Goal: Task Accomplishment & Management: Use online tool/utility

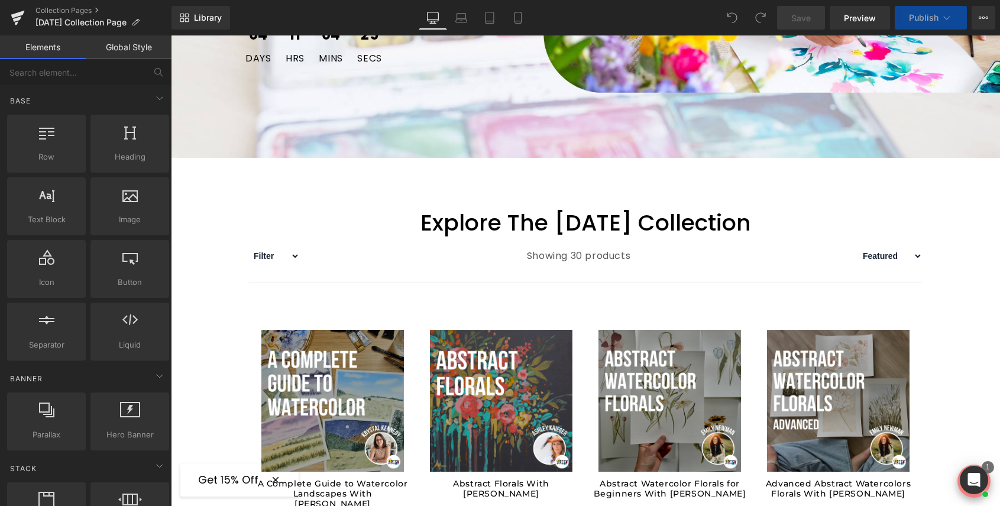
scroll to position [445, 0]
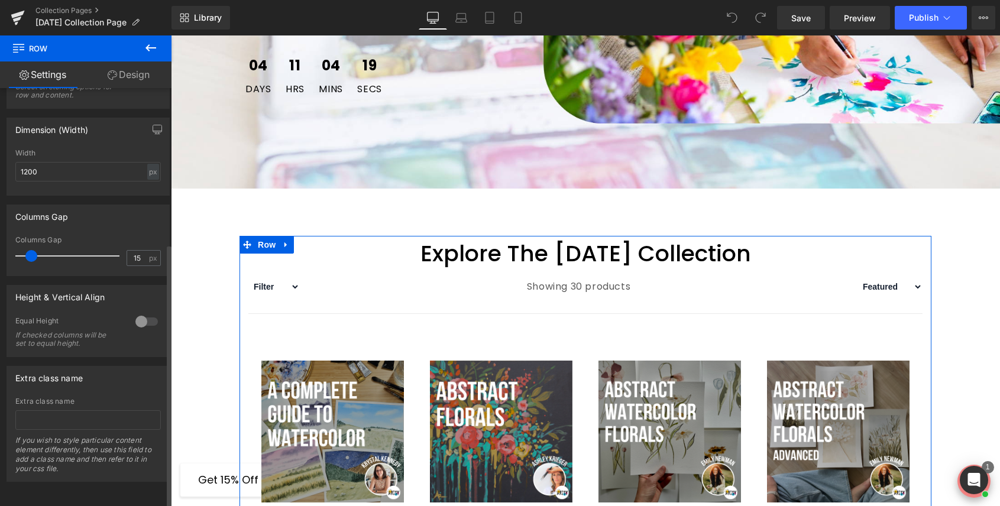
scroll to position [0, 0]
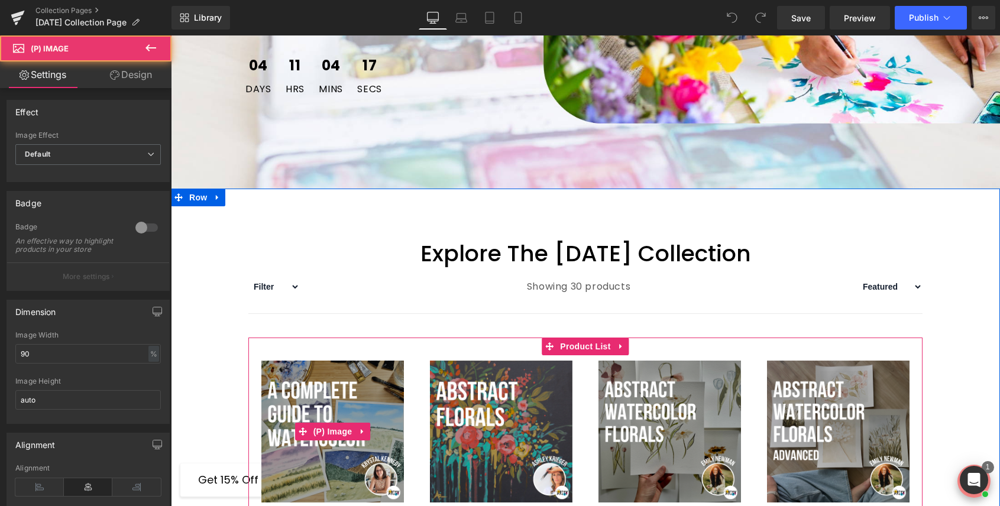
click at [305, 379] on img at bounding box center [332, 432] width 142 height 142
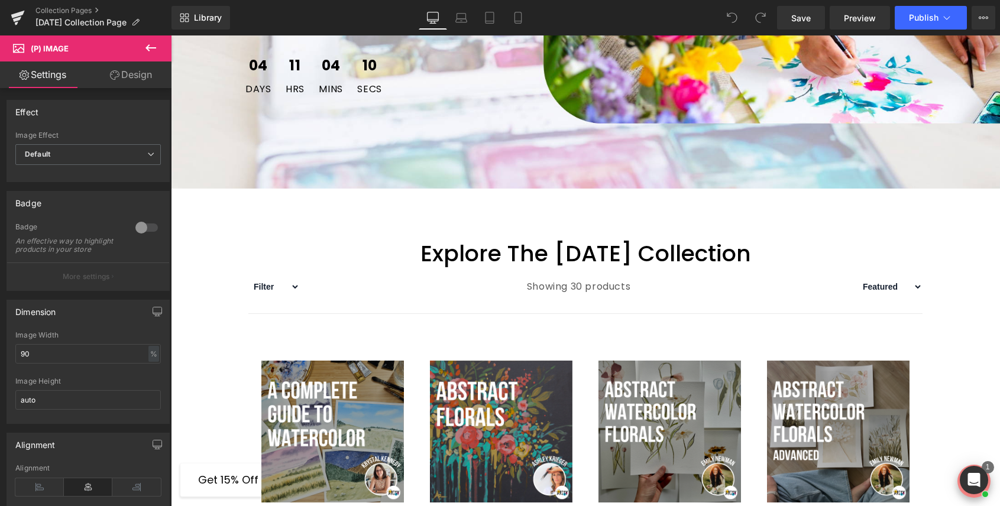
click at [133, 73] on link "Design" at bounding box center [131, 75] width 86 height 27
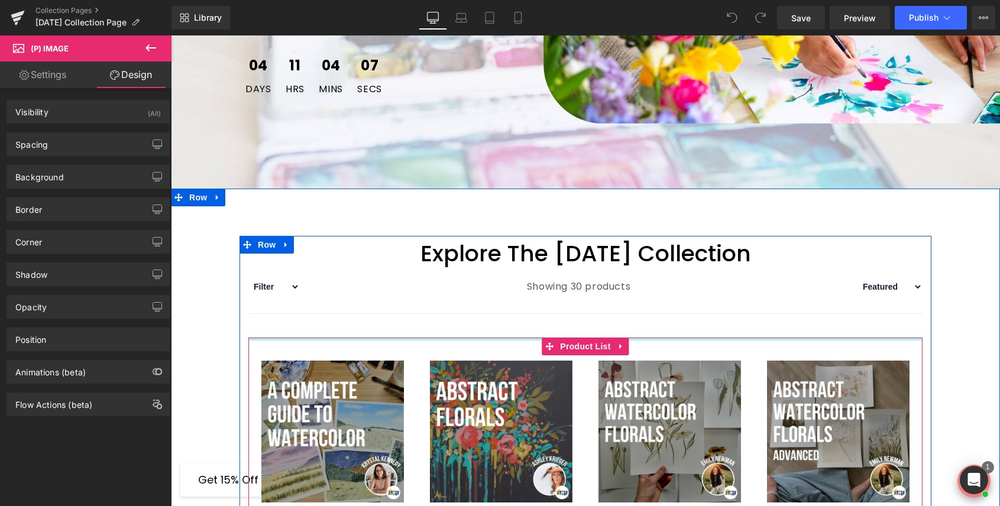
click at [325, 338] on div at bounding box center [585, 339] width 674 height 3
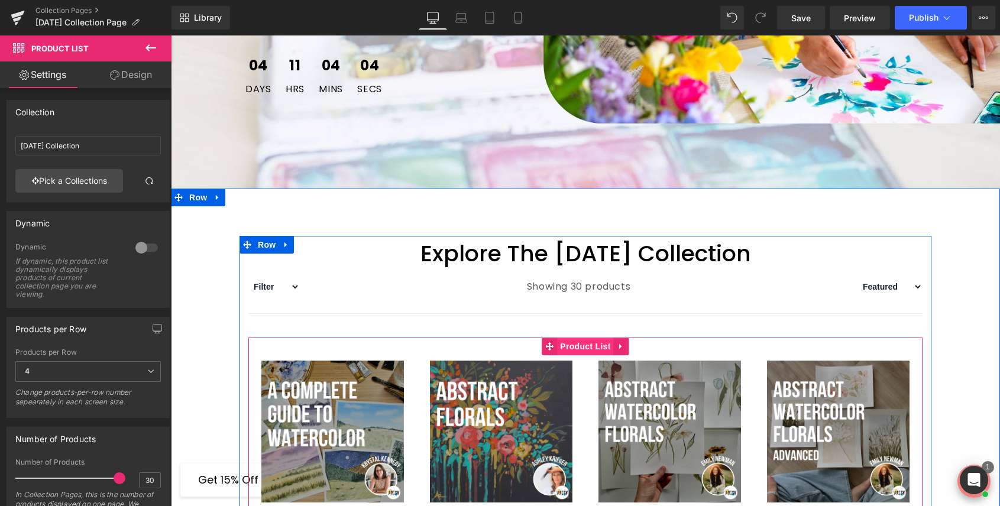
click at [590, 352] on span "Product List" at bounding box center [585, 347] width 56 height 18
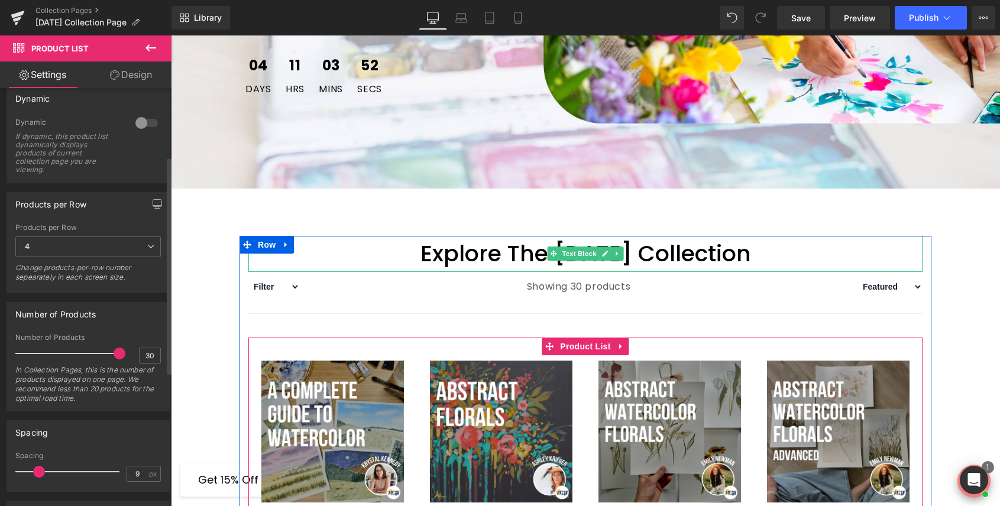
scroll to position [106, 0]
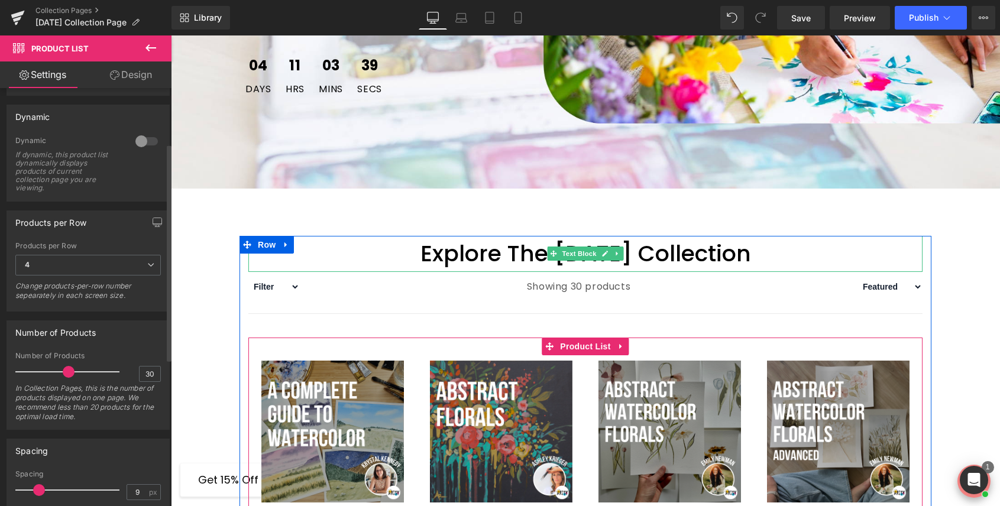
drag, startPoint x: 114, startPoint y: 371, endPoint x: 66, endPoint y: 371, distance: 47.9
click at [66, 371] on span at bounding box center [69, 372] width 12 height 12
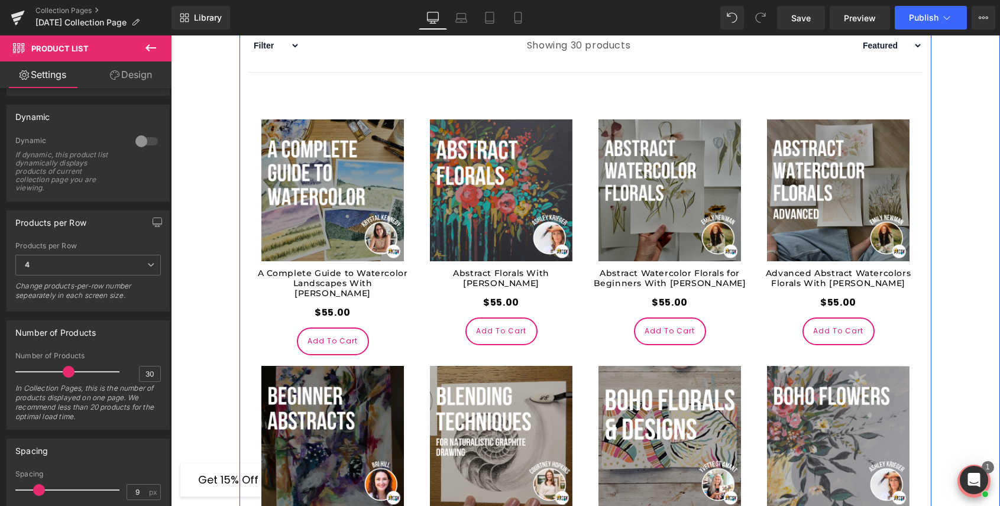
scroll to position [688, 0]
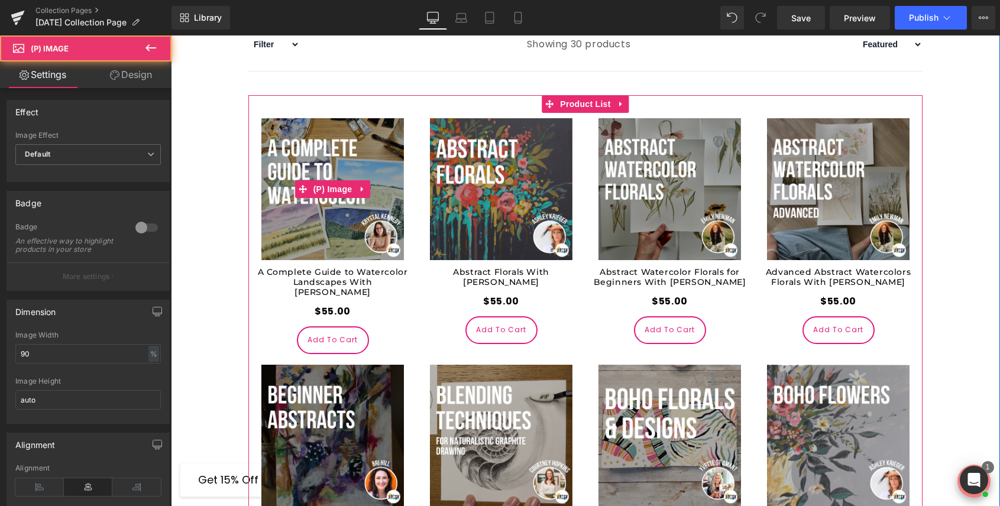
click at [358, 217] on img at bounding box center [332, 189] width 142 height 142
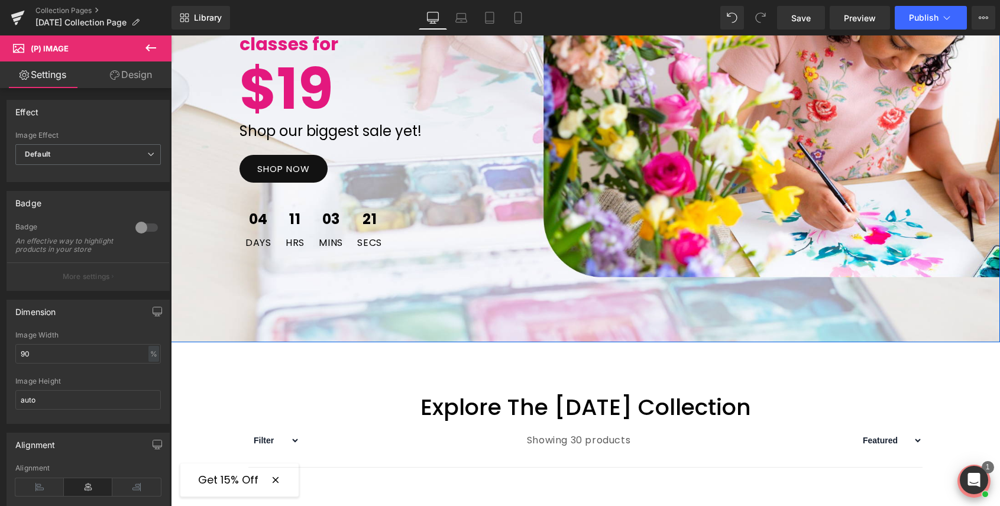
scroll to position [314, 0]
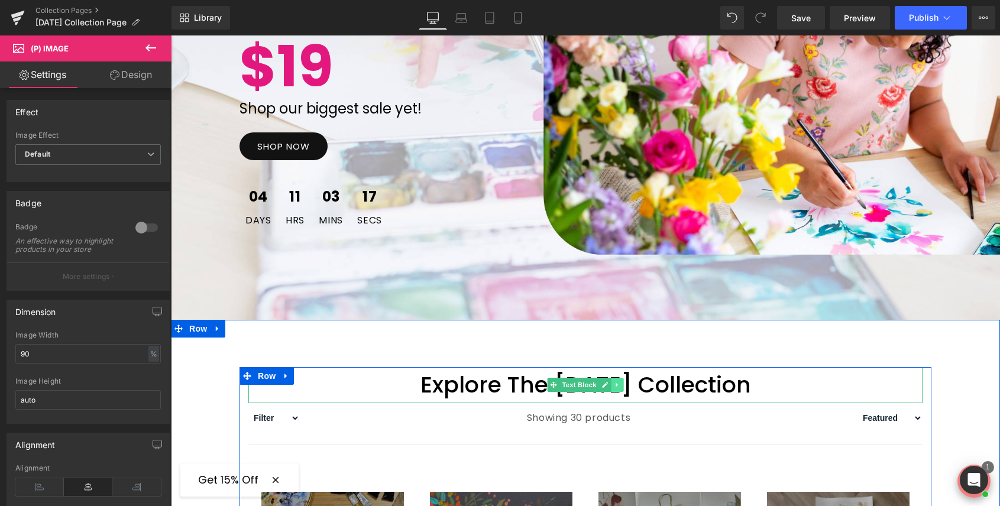
click at [619, 386] on icon at bounding box center [617, 385] width 7 height 7
click at [610, 385] on icon at bounding box center [611, 385] width 7 height 7
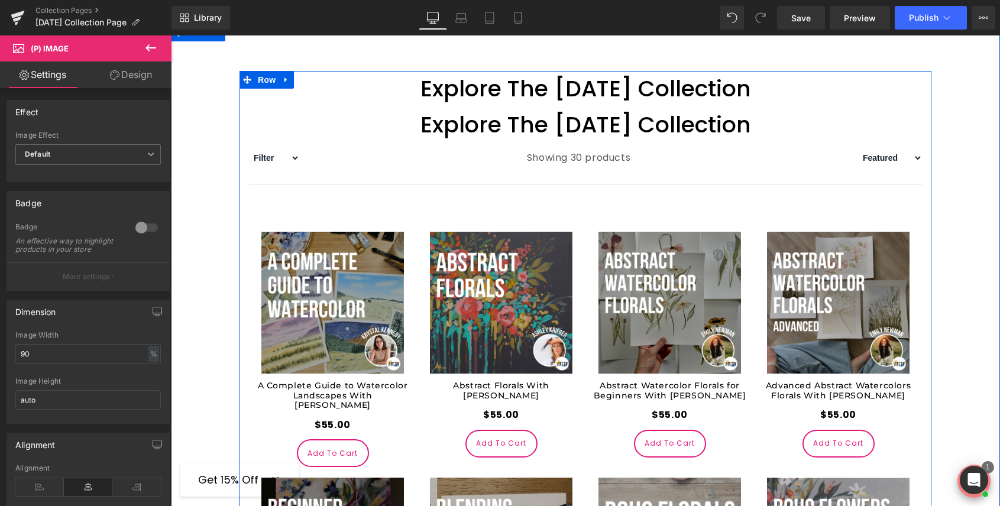
scroll to position [635, 0]
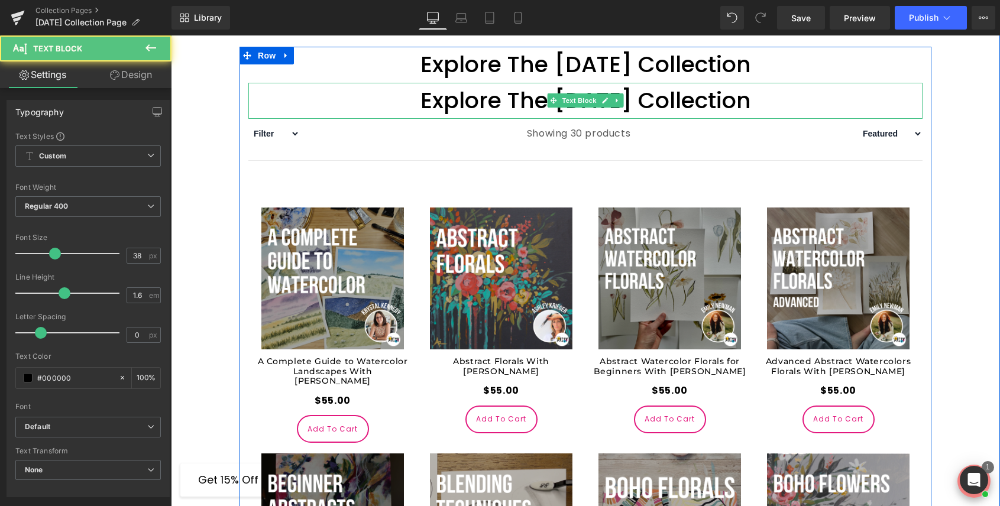
click at [511, 93] on p "Explore The Labor Day Collection" at bounding box center [585, 101] width 674 height 36
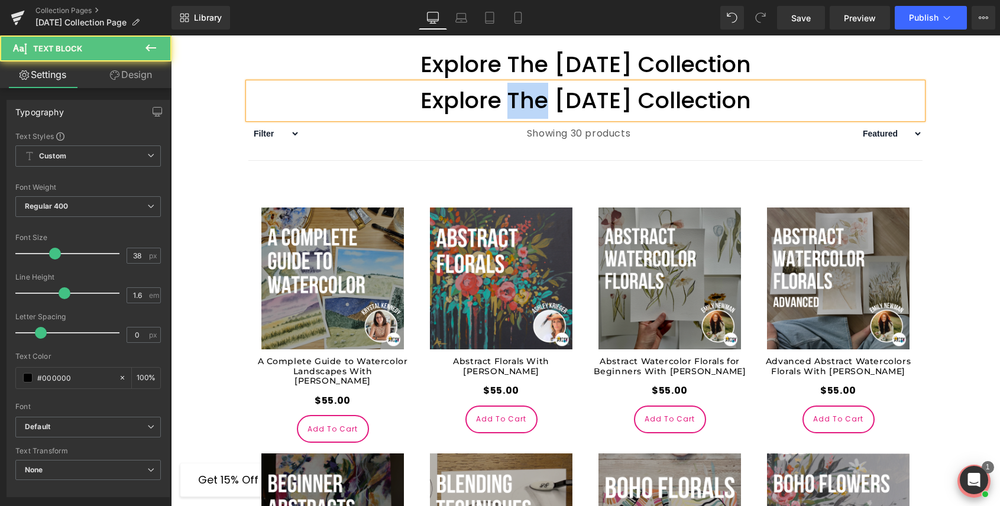
click at [511, 93] on p "Explore The Labor Day Collection" at bounding box center [585, 101] width 674 height 36
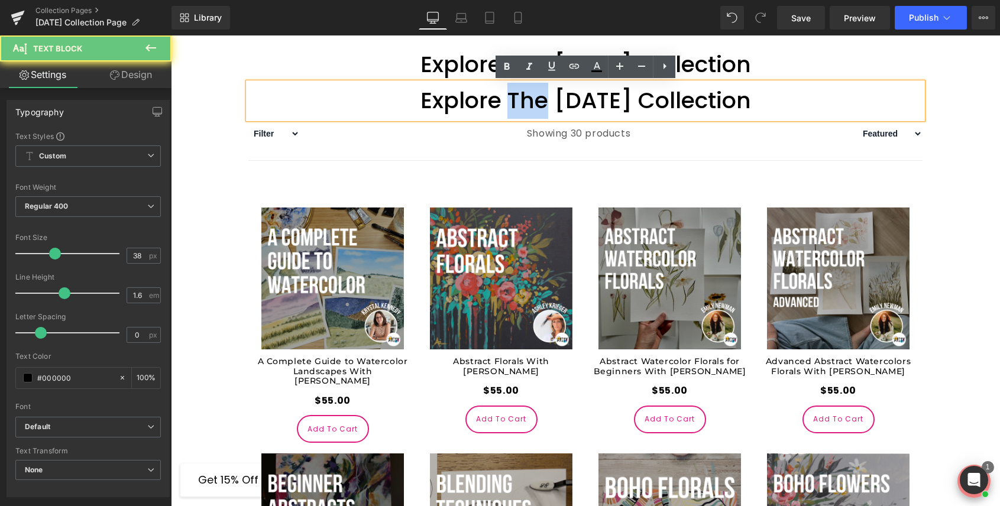
click at [511, 93] on p "Explore The Labor Day Collection" at bounding box center [585, 101] width 674 height 36
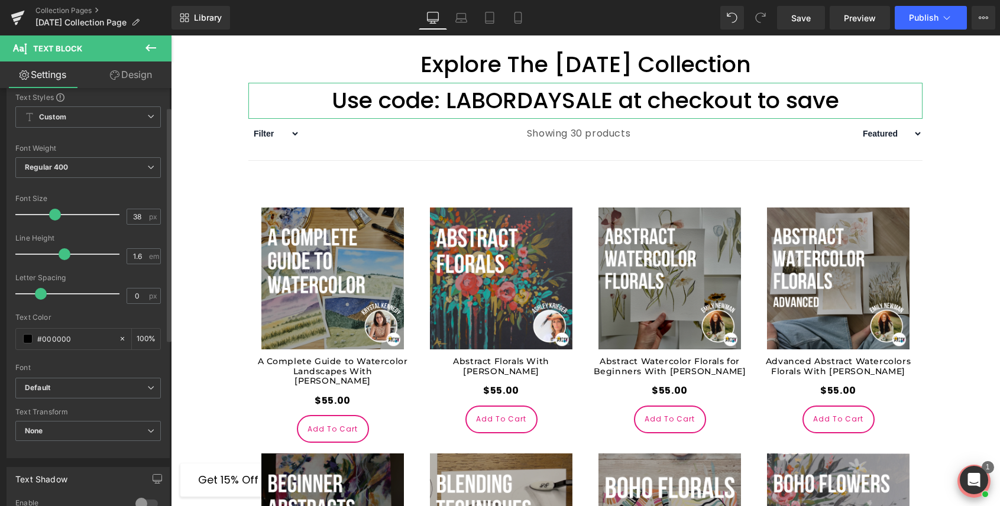
scroll to position [44, 0]
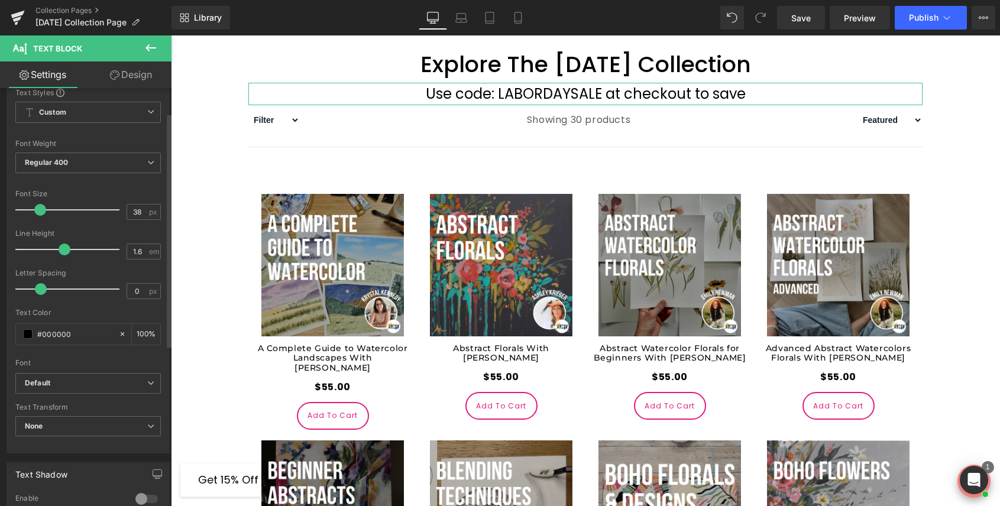
drag, startPoint x: 54, startPoint y: 209, endPoint x: 40, endPoint y: 209, distance: 14.2
click at [40, 209] on span at bounding box center [40, 210] width 12 height 12
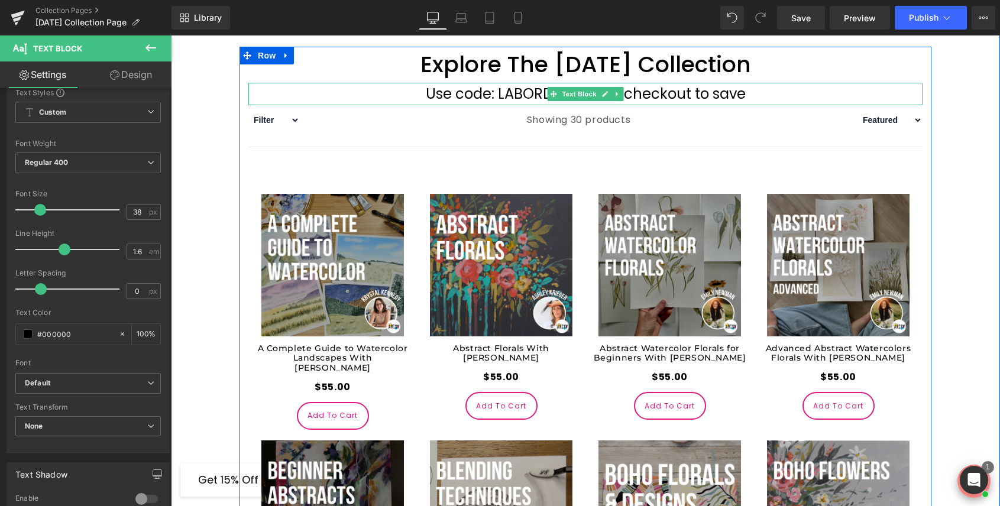
click at [528, 99] on p "Use code: LABORDAYSALE at checkout to save" at bounding box center [585, 94] width 674 height 22
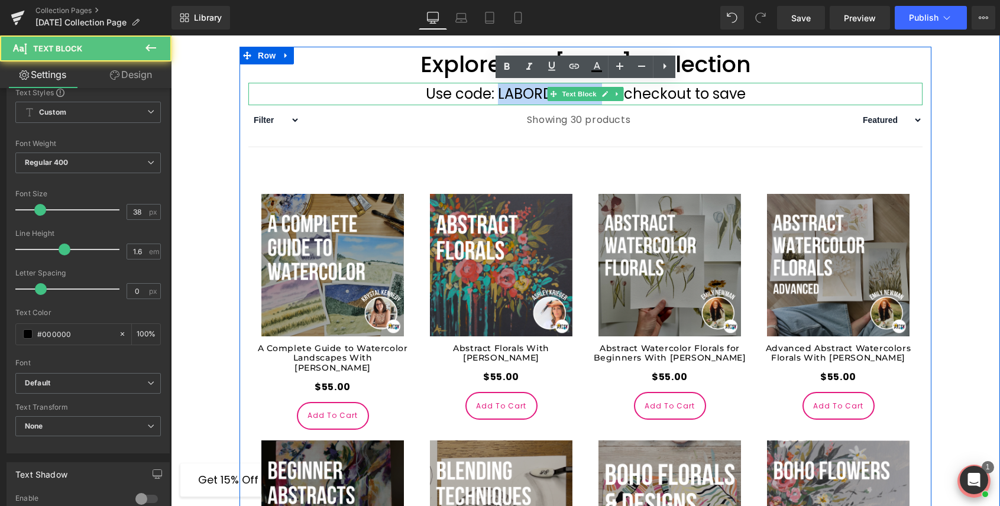
click at [528, 99] on p "Use code: LABORDAYSALE at checkout to save" at bounding box center [585, 94] width 674 height 22
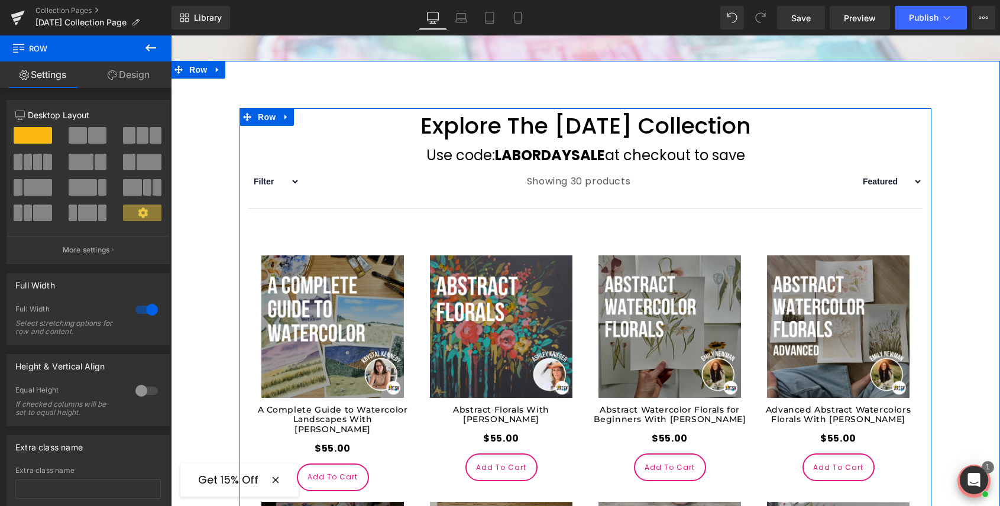
scroll to position [564, 0]
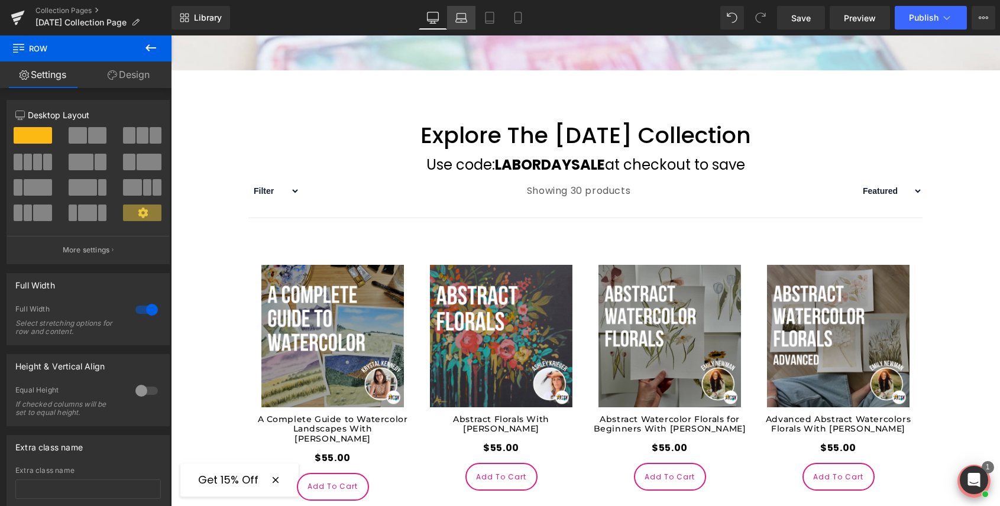
click at [467, 18] on icon at bounding box center [461, 18] width 12 height 12
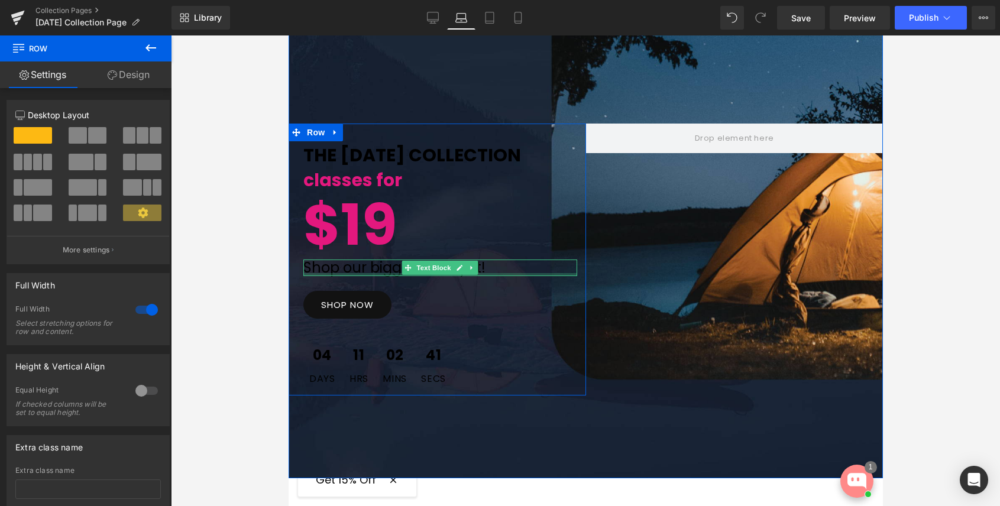
scroll to position [0, 0]
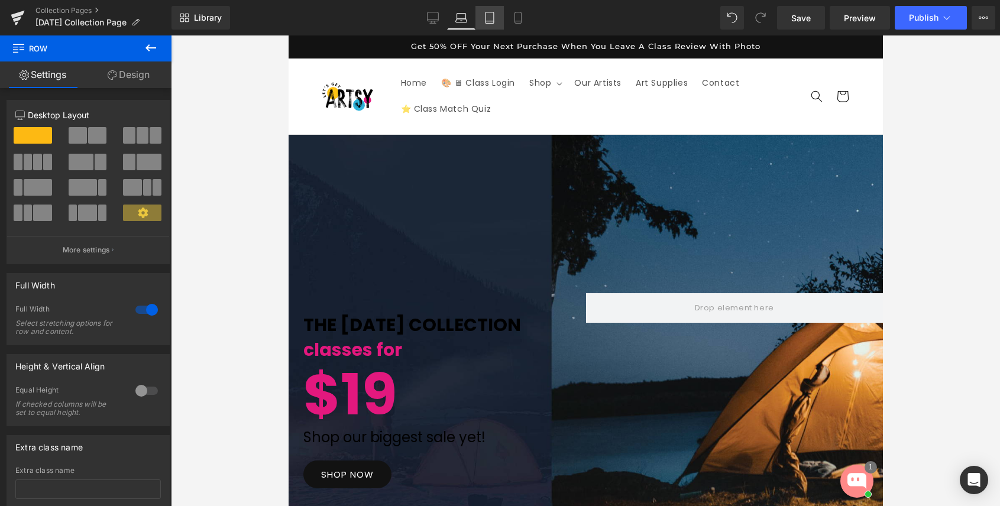
click at [483, 17] on link "Tablet" at bounding box center [490, 18] width 28 height 24
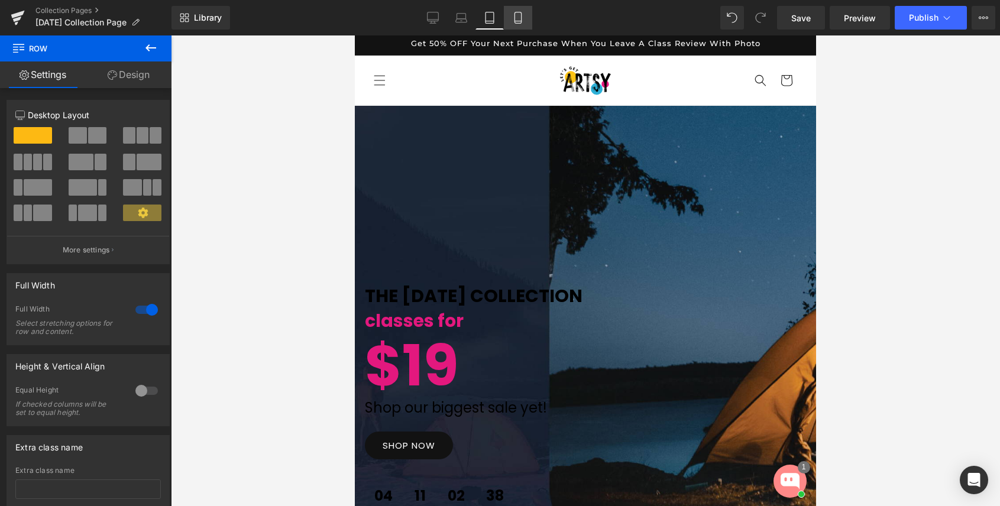
click at [515, 17] on icon at bounding box center [518, 17] width 7 height 11
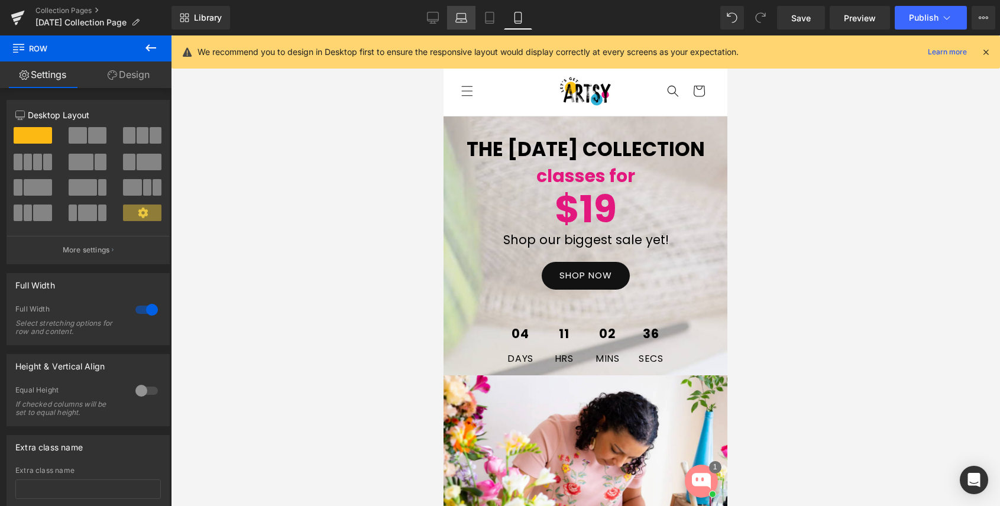
click at [460, 21] on icon at bounding box center [461, 18] width 12 height 12
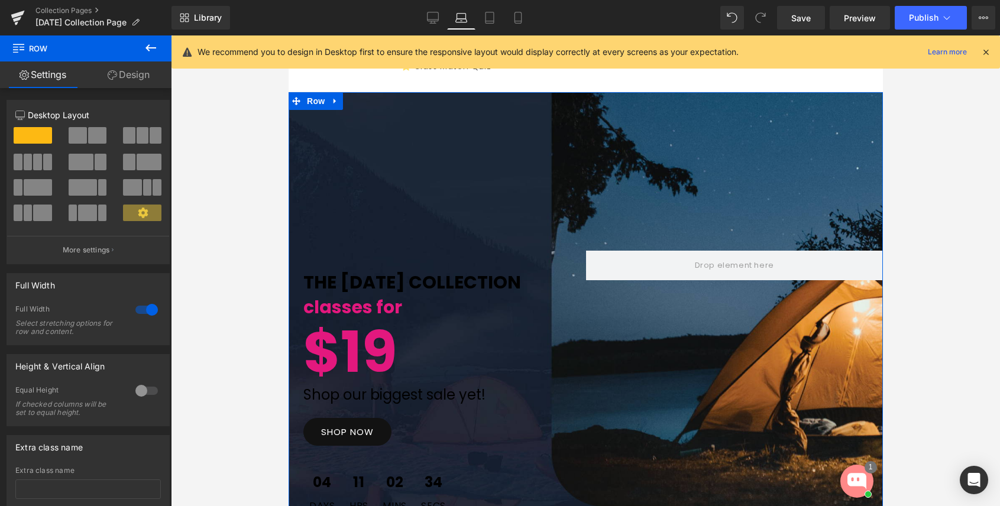
scroll to position [41, 0]
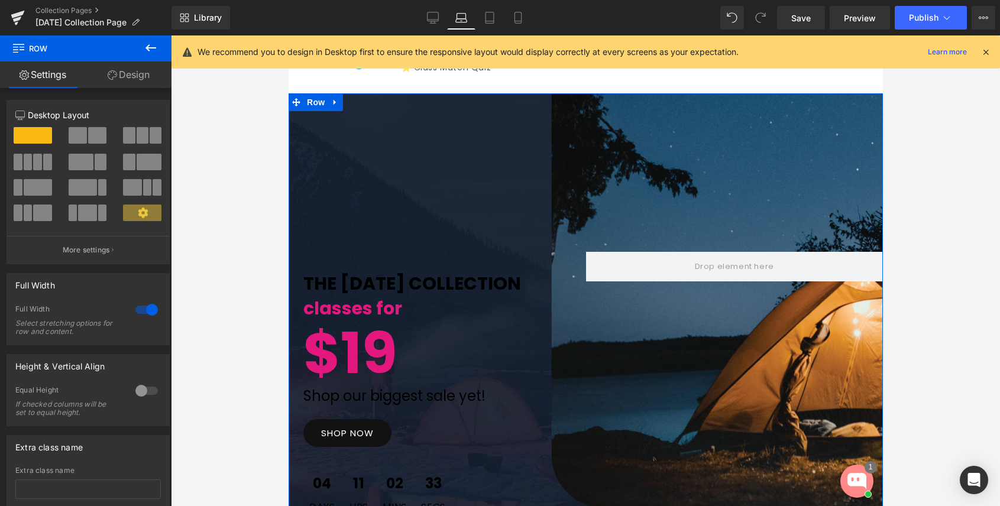
click at [535, 131] on div "THE LABOR DAY COLLECTION Text Block classes for Text Block $19 Text Block Shop …" at bounding box center [585, 349] width 594 height 513
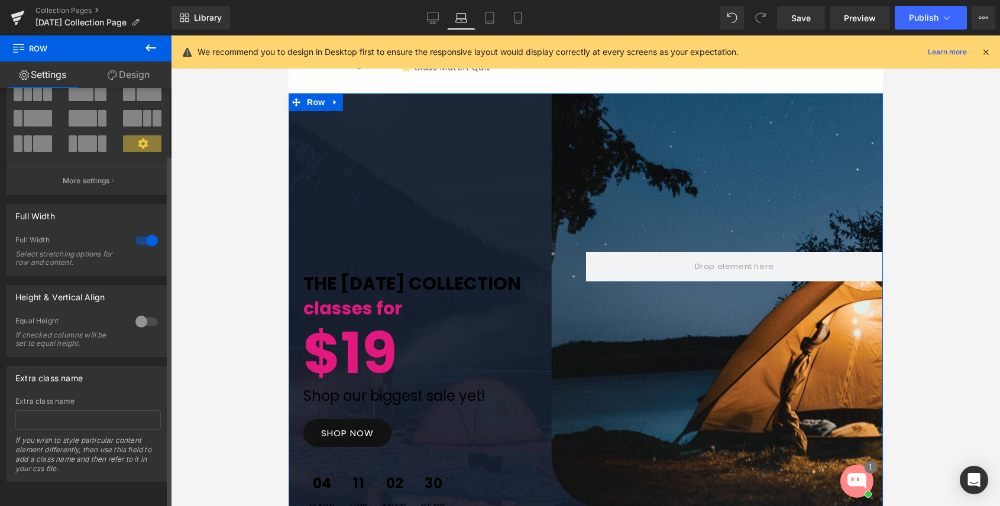
scroll to position [0, 0]
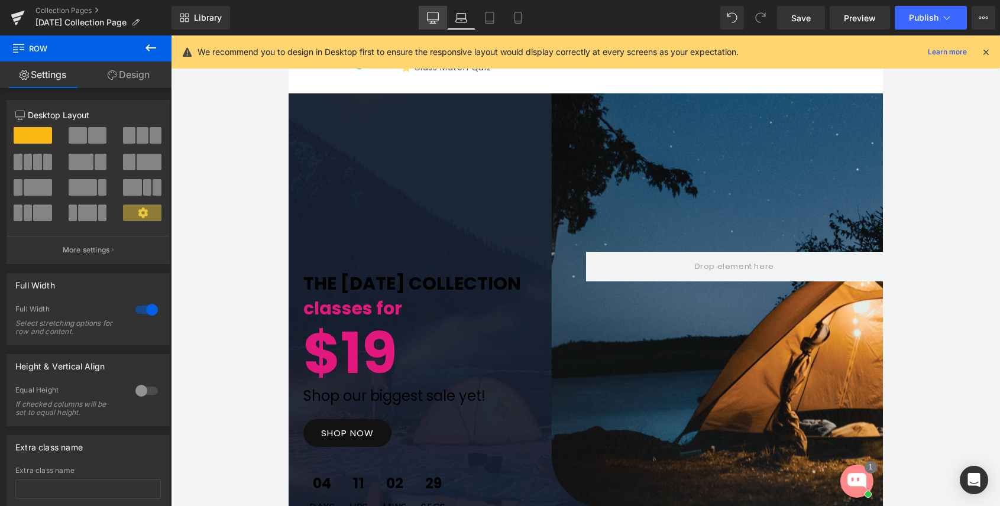
click at [436, 20] on icon at bounding box center [433, 18] width 12 height 12
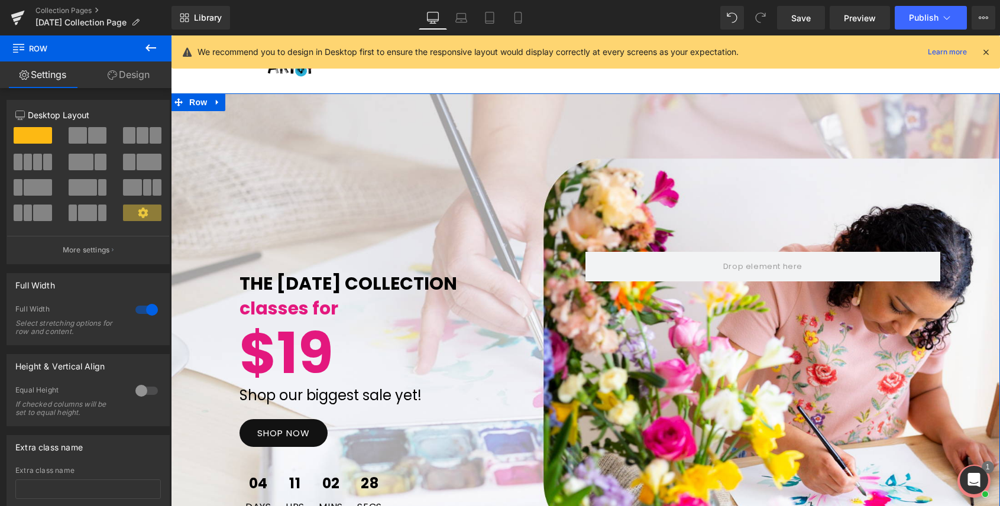
click at [133, 69] on link "Design" at bounding box center [129, 75] width 86 height 27
click at [225, 134] on div "THE LABOR DAY COLLECTION Text Block classes for Text Block $19 Text Block Shop …" at bounding box center [585, 349] width 829 height 513
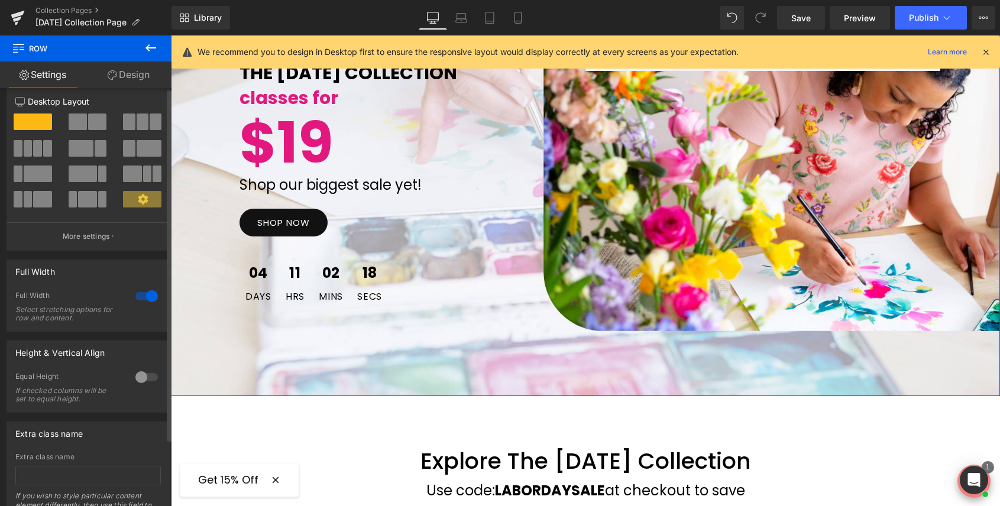
scroll to position [0, 0]
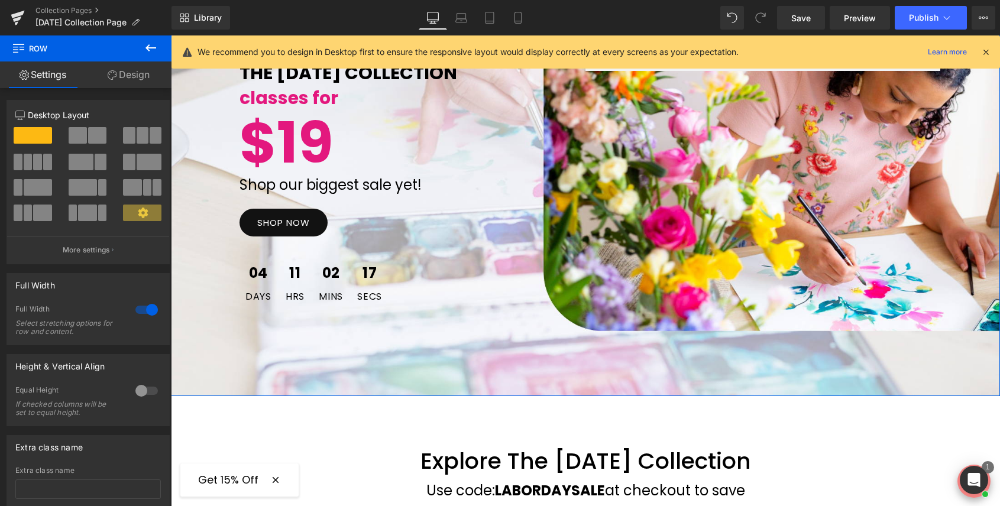
click at [140, 74] on link "Design" at bounding box center [129, 75] width 86 height 27
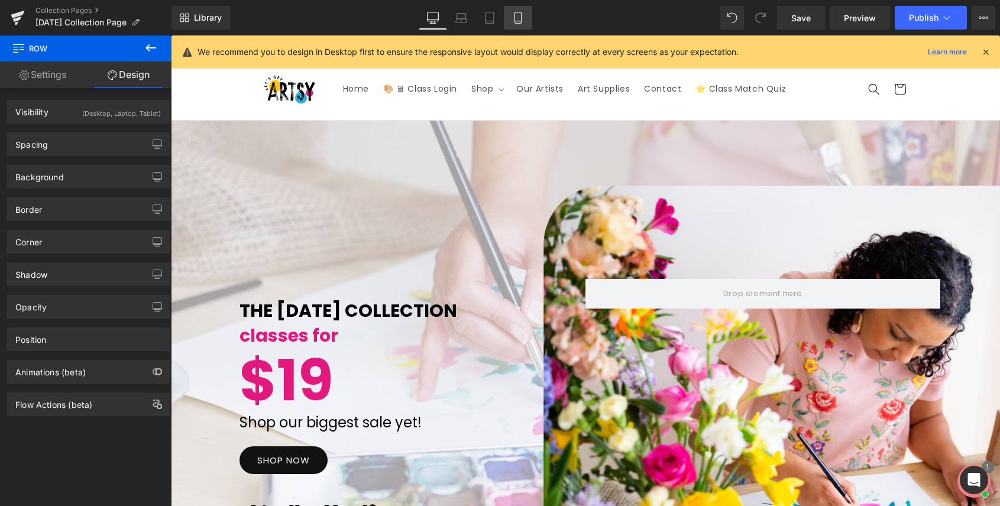
click at [519, 20] on icon at bounding box center [518, 18] width 12 height 12
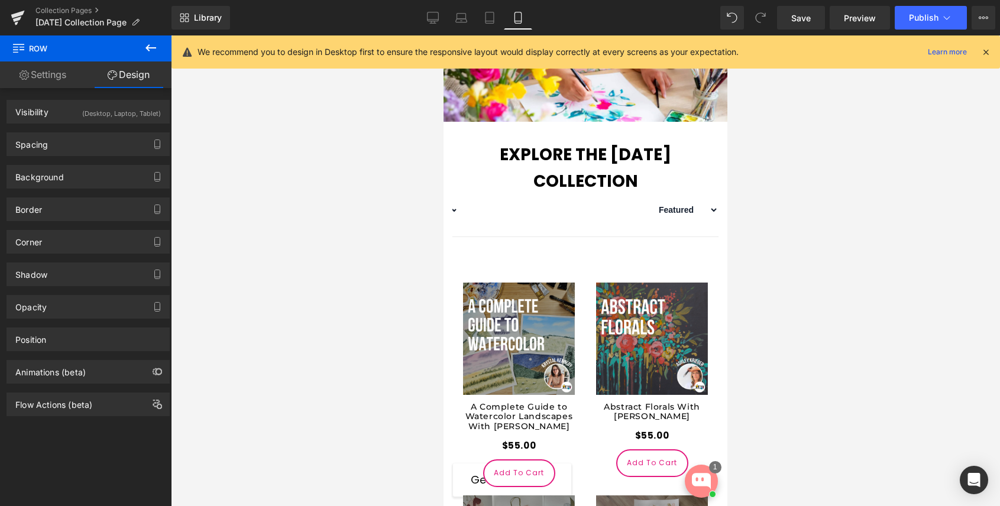
scroll to position [454, 0]
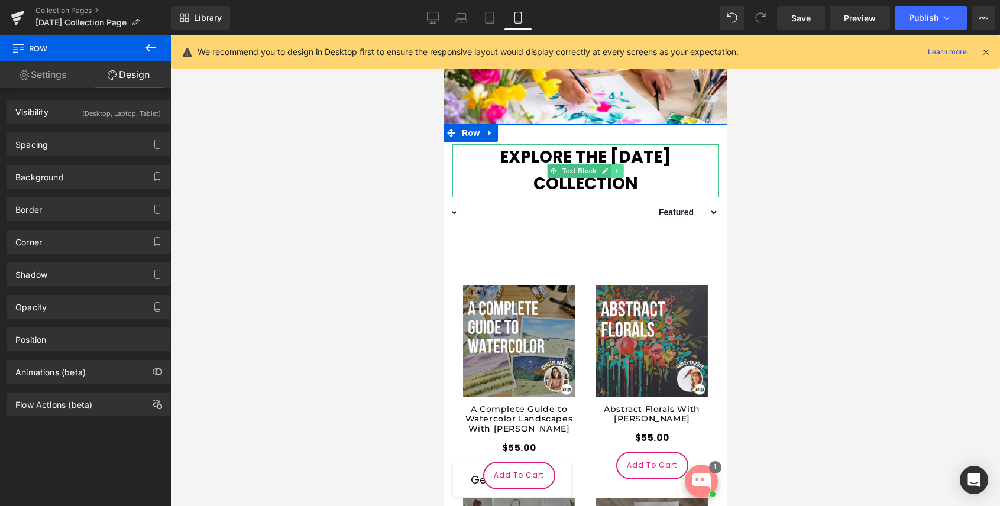
click at [617, 175] on icon at bounding box center [617, 170] width 7 height 7
click at [613, 174] on icon at bounding box center [611, 170] width 7 height 7
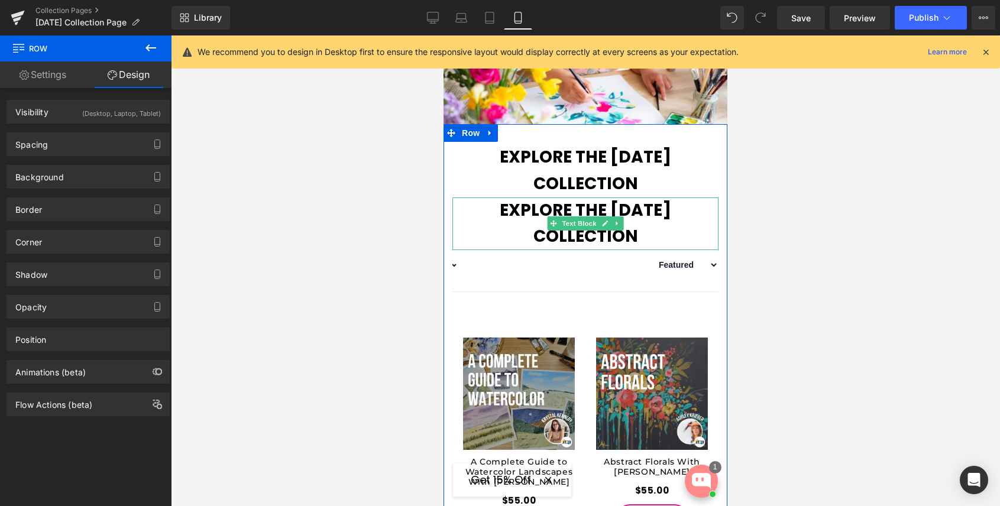
click at [574, 237] on b "Explore The Labor Day Collection" at bounding box center [586, 224] width 172 height 50
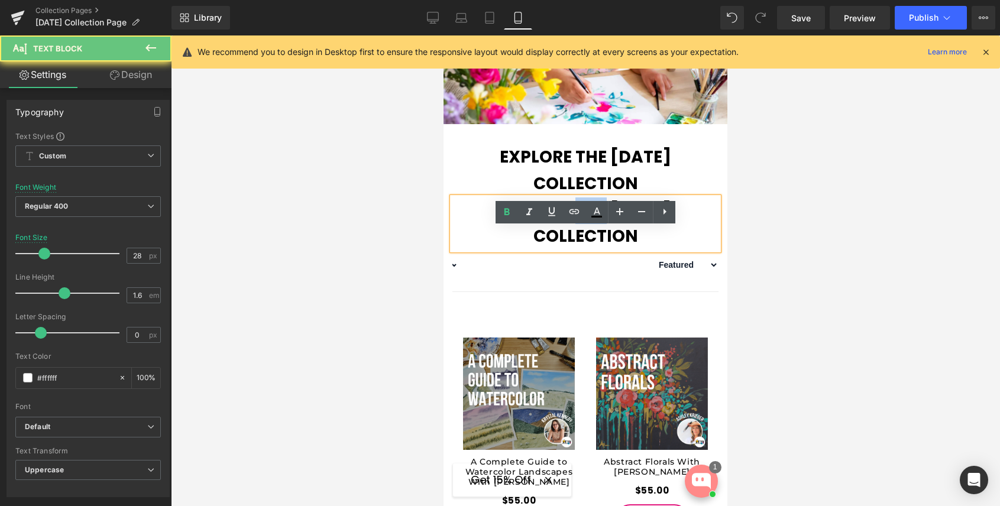
click at [574, 237] on b "Explore The Labor Day Collection" at bounding box center [586, 224] width 172 height 50
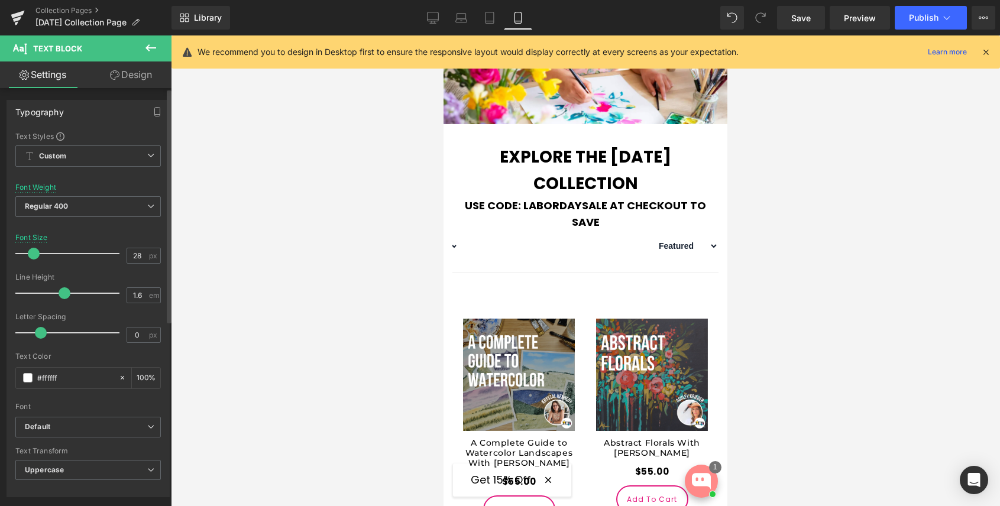
drag, startPoint x: 44, startPoint y: 256, endPoint x: 34, endPoint y: 256, distance: 10.1
click at [34, 256] on span at bounding box center [34, 254] width 12 height 12
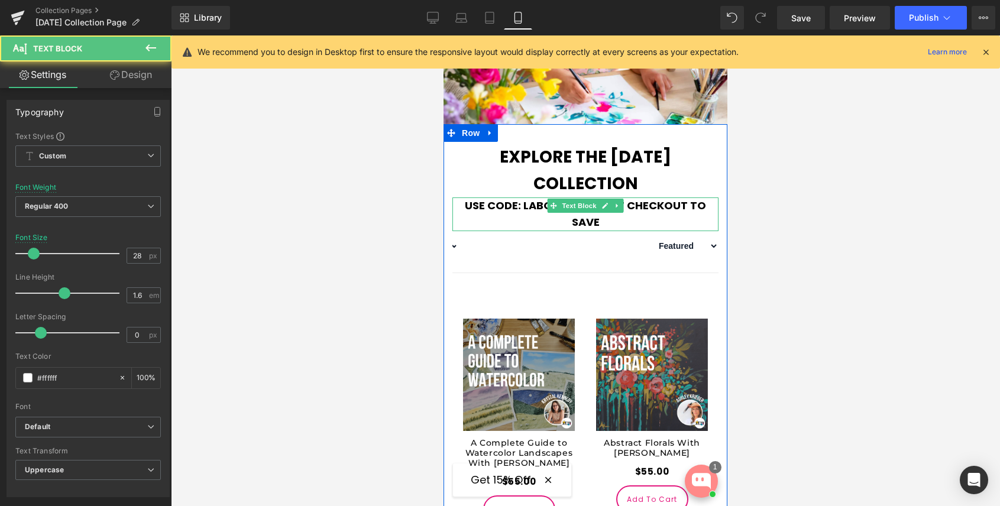
click at [539, 230] on b "Use code: LABORDAYSALE At Checkout to save" at bounding box center [585, 214] width 241 height 32
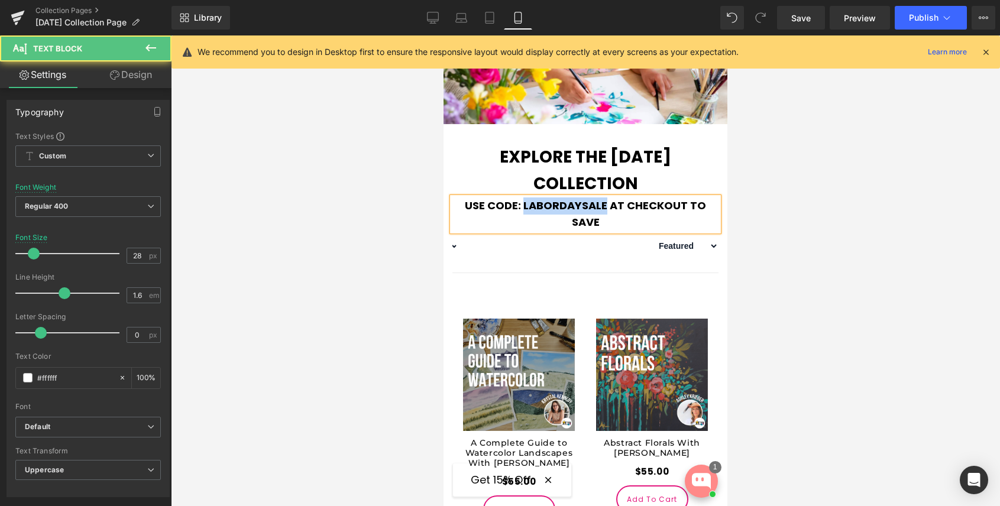
click at [539, 230] on b "Use code: LABORDAYSALE At Checkout to save" at bounding box center [585, 214] width 241 height 32
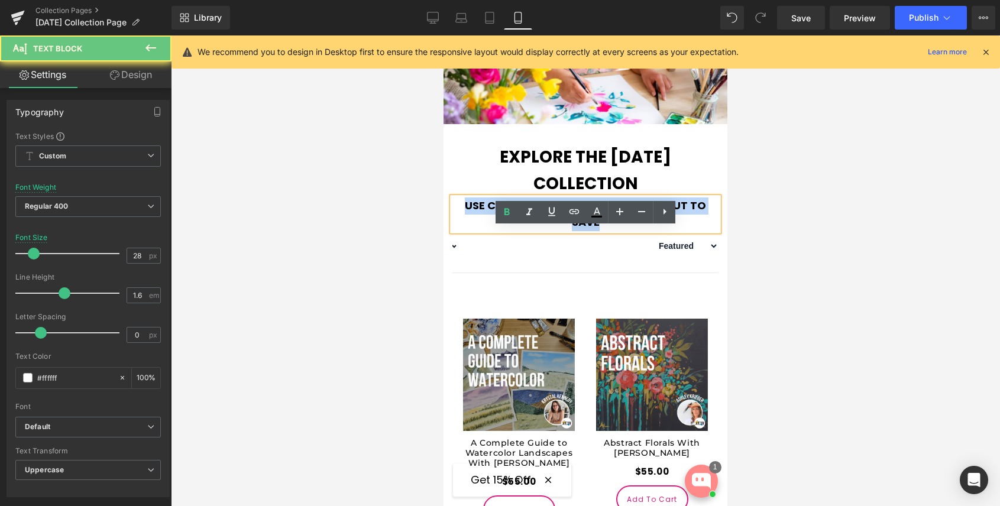
click at [539, 230] on b "Use code: LABORDAYSALE At Checkout to save" at bounding box center [585, 214] width 241 height 32
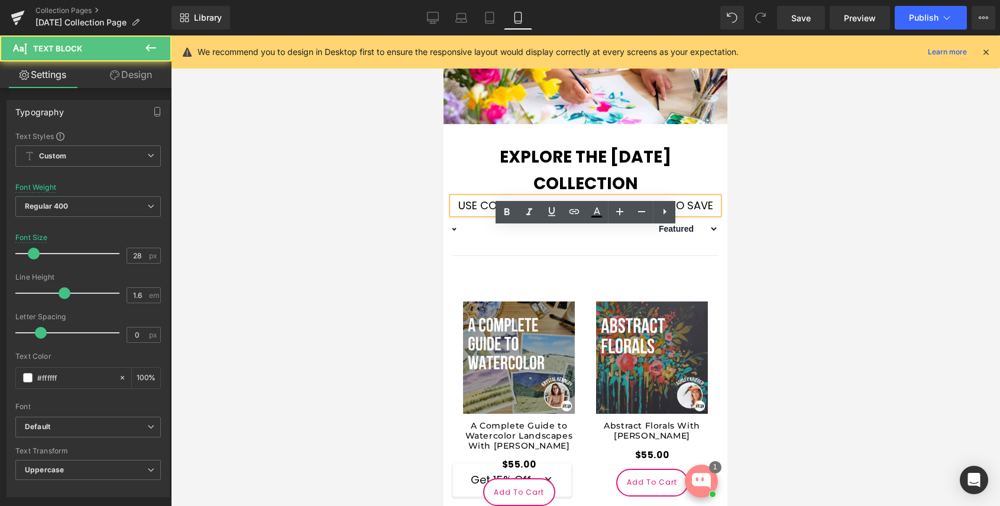
click at [539, 213] on font "Use code: LABORDAYSALE At Checkout to save" at bounding box center [585, 205] width 255 height 15
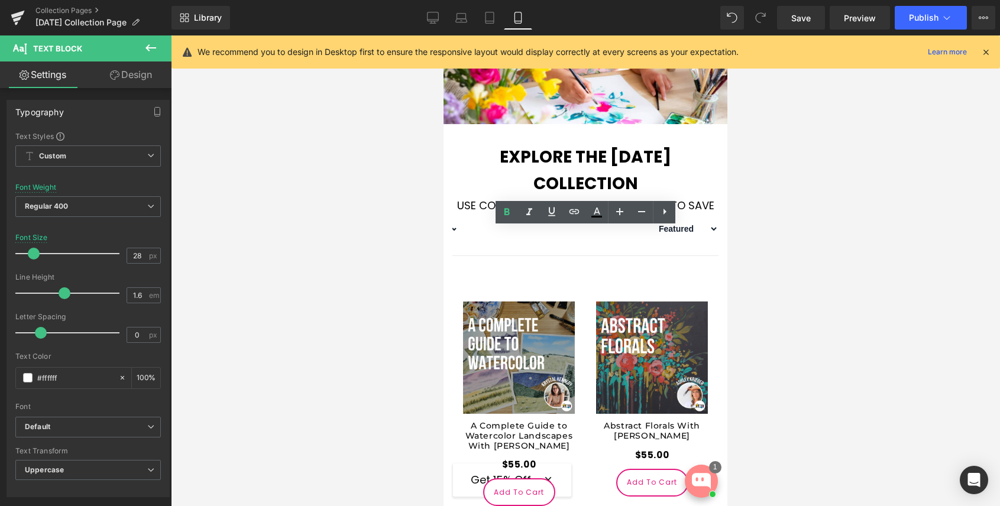
click at [789, 274] on div at bounding box center [585, 270] width 829 height 471
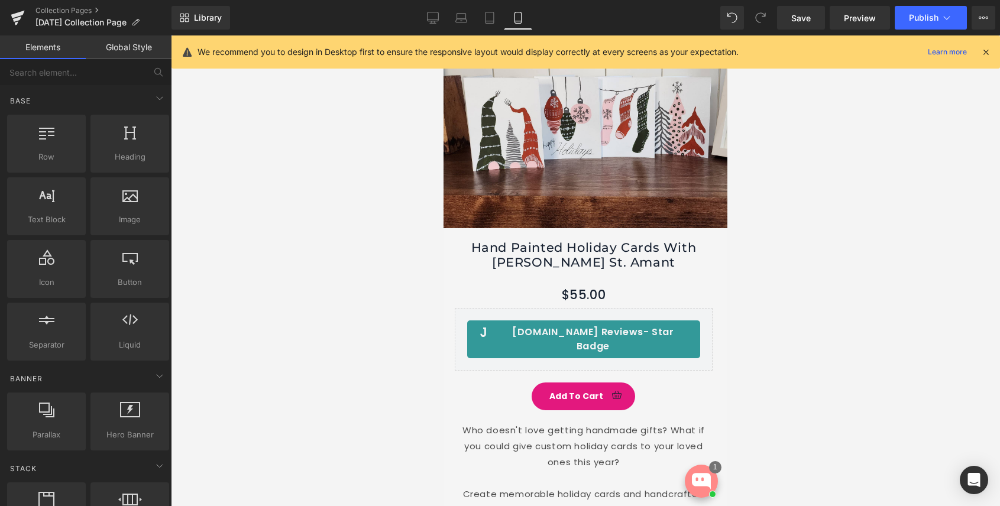
scroll to position [3984, 0]
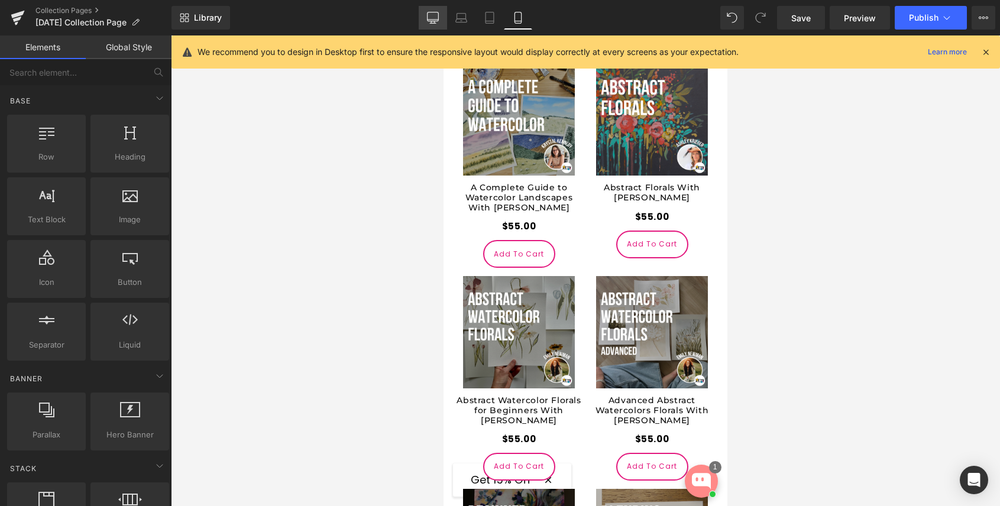
click at [430, 11] on link "Desktop" at bounding box center [433, 18] width 28 height 24
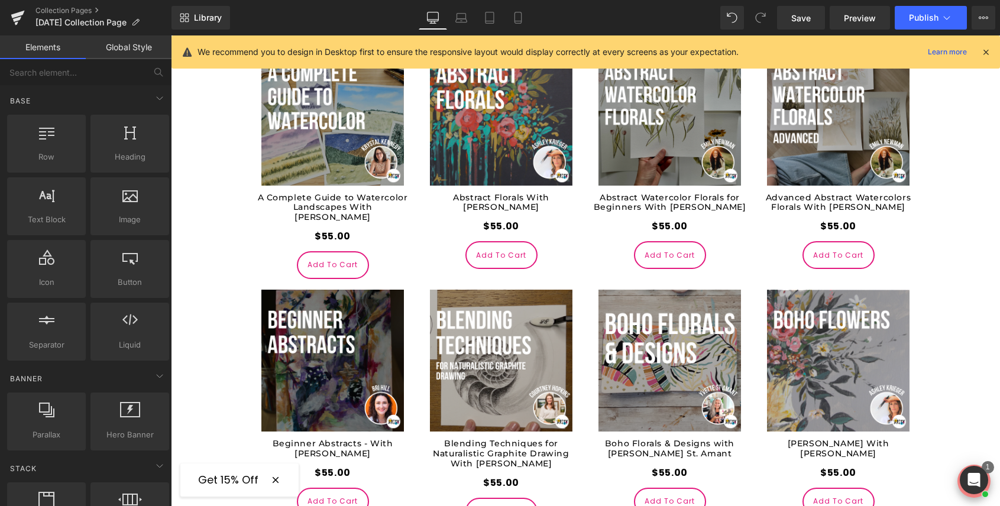
scroll to position [789, 0]
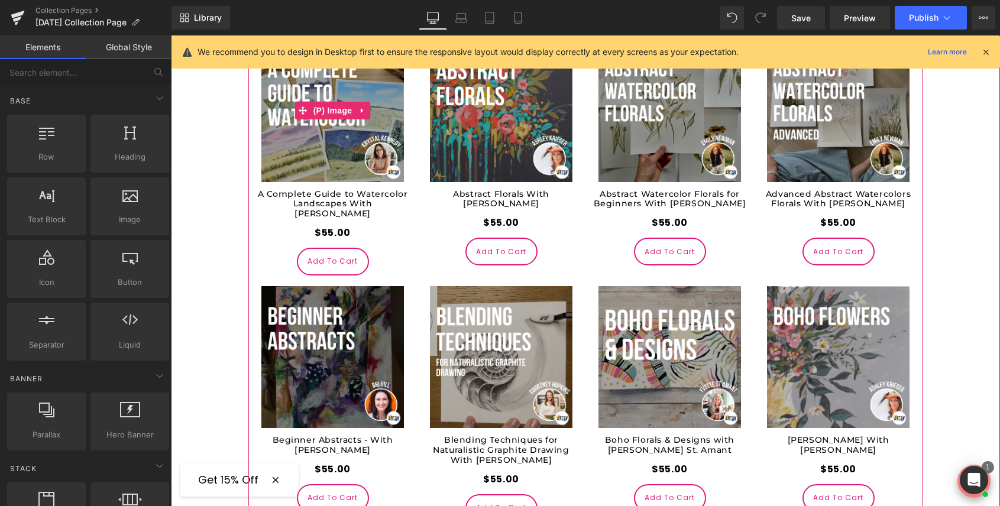
click at [334, 170] on img at bounding box center [332, 111] width 142 height 142
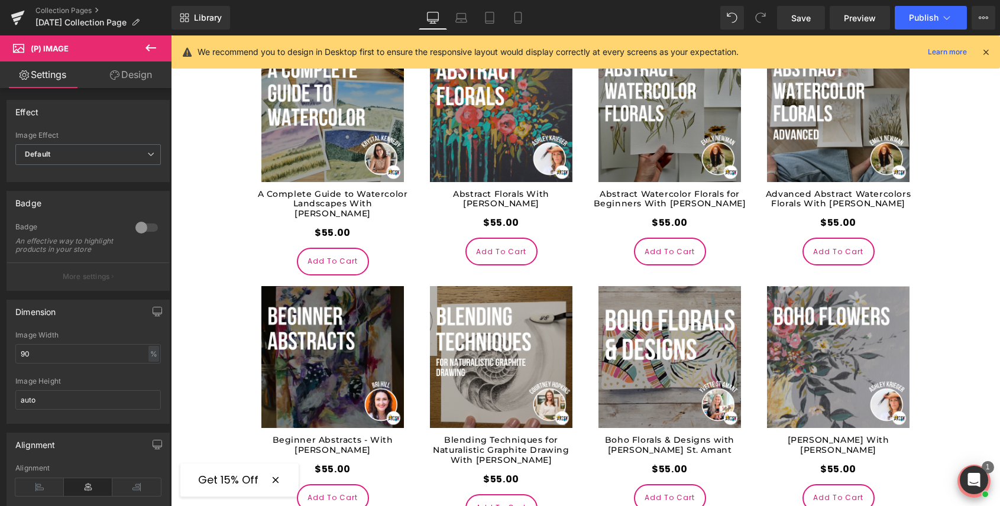
click at [148, 52] on icon at bounding box center [151, 48] width 14 height 14
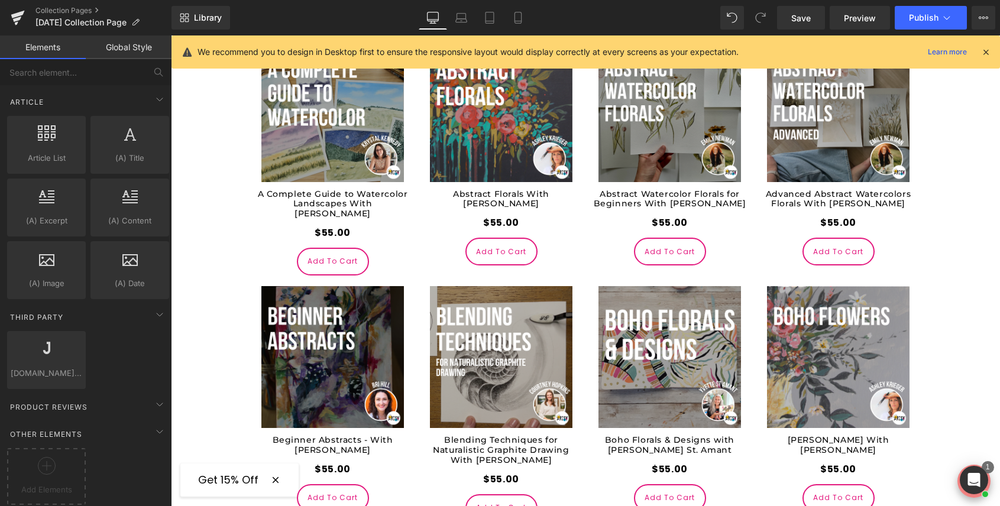
scroll to position [2250, 0]
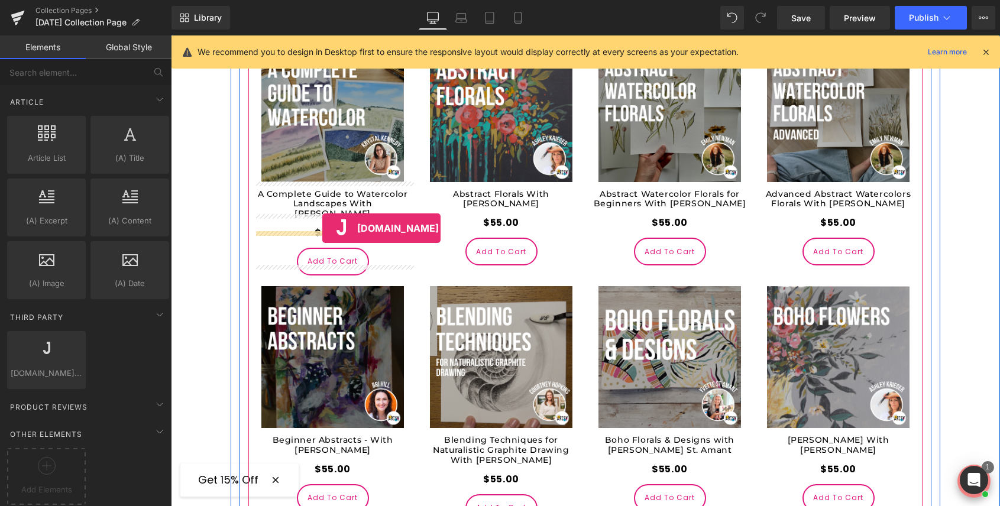
drag, startPoint x: 224, startPoint y: 390, endPoint x: 322, endPoint y: 228, distance: 189.0
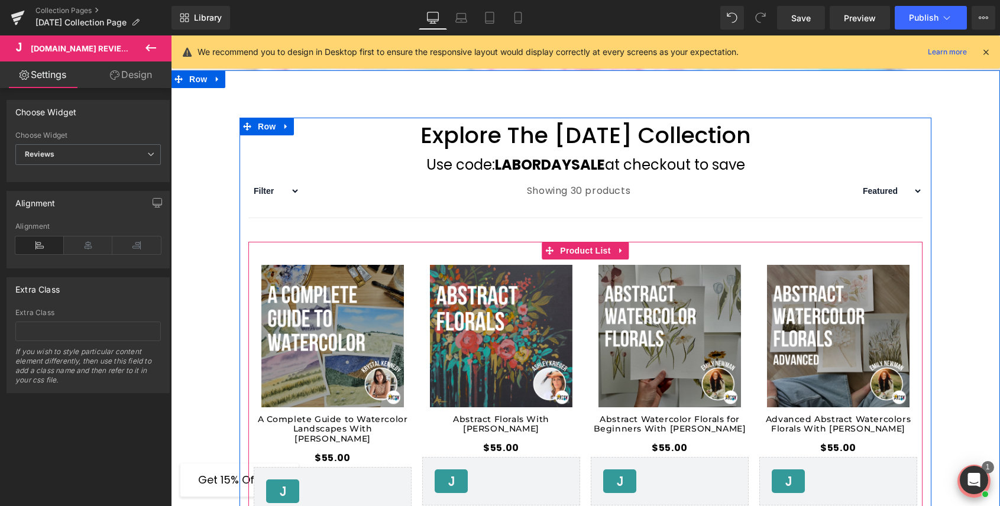
scroll to position [552, 0]
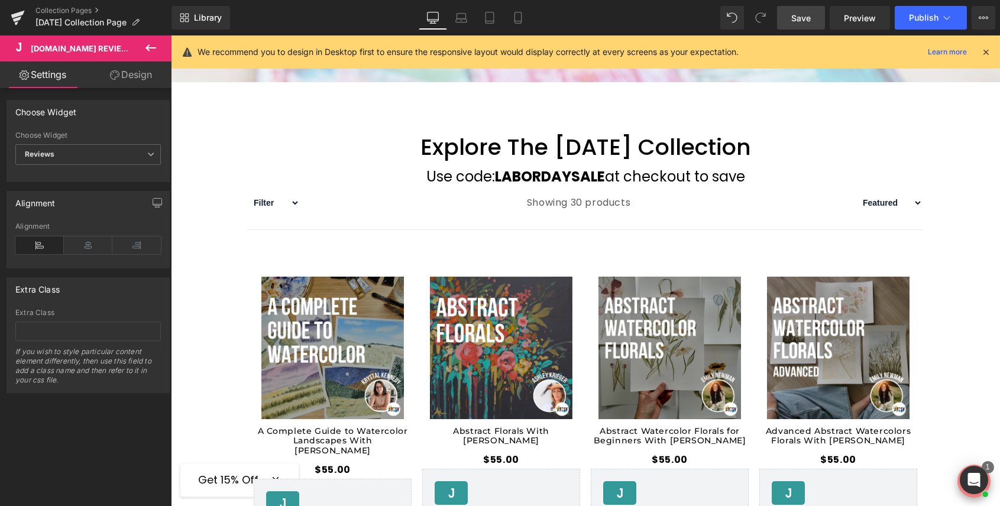
click at [805, 22] on span "Save" at bounding box center [801, 18] width 20 height 12
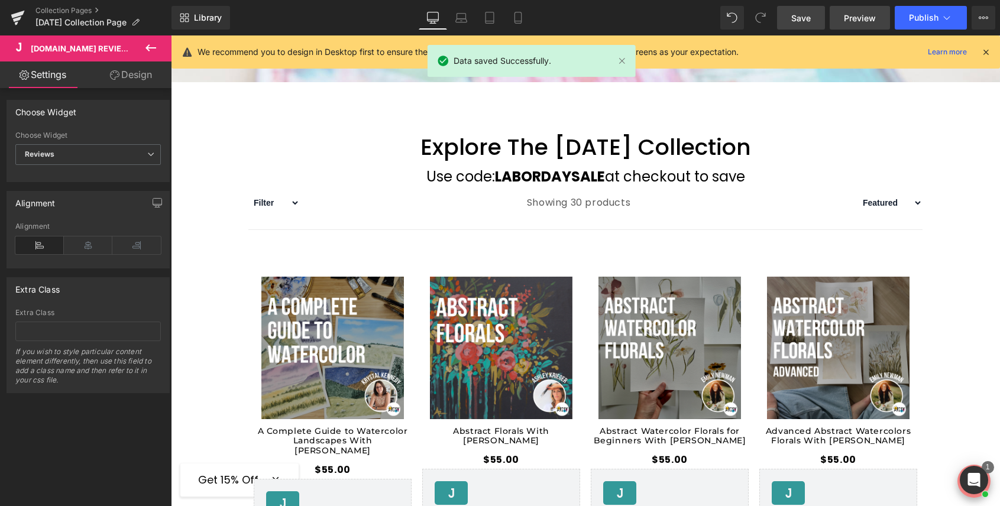
click at [860, 15] on span "Preview" at bounding box center [860, 18] width 32 height 12
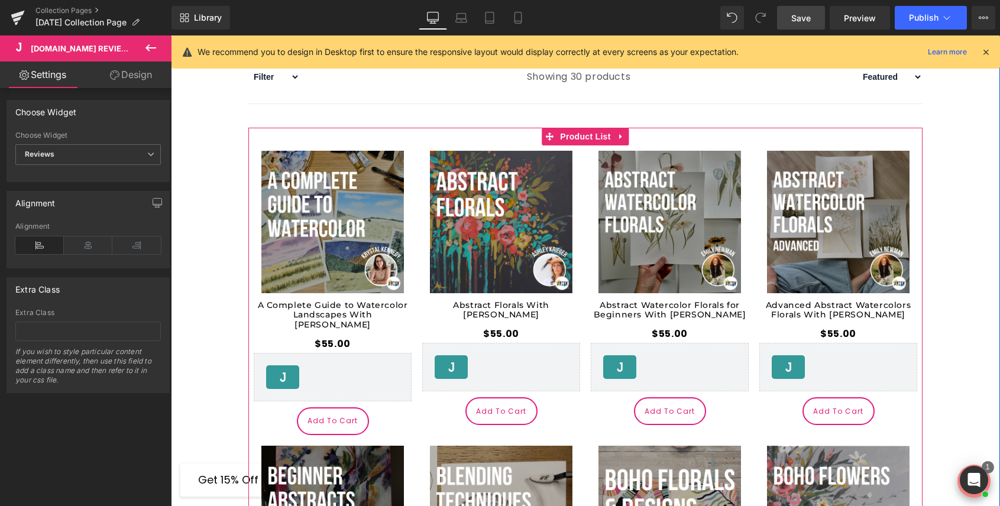
scroll to position [685, 0]
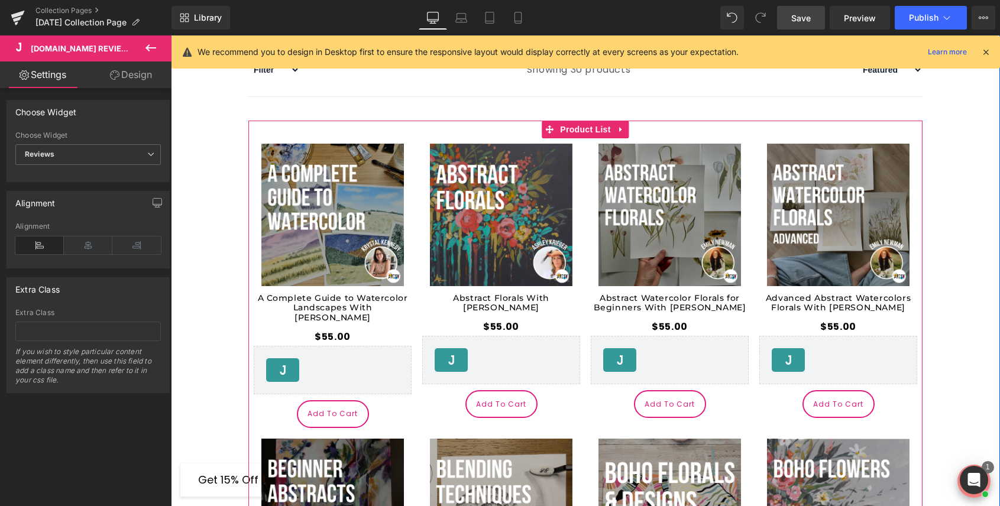
click at [317, 354] on div "Judge.me Reviews - Reviews Judge.me Reviews" at bounding box center [333, 370] width 158 height 49
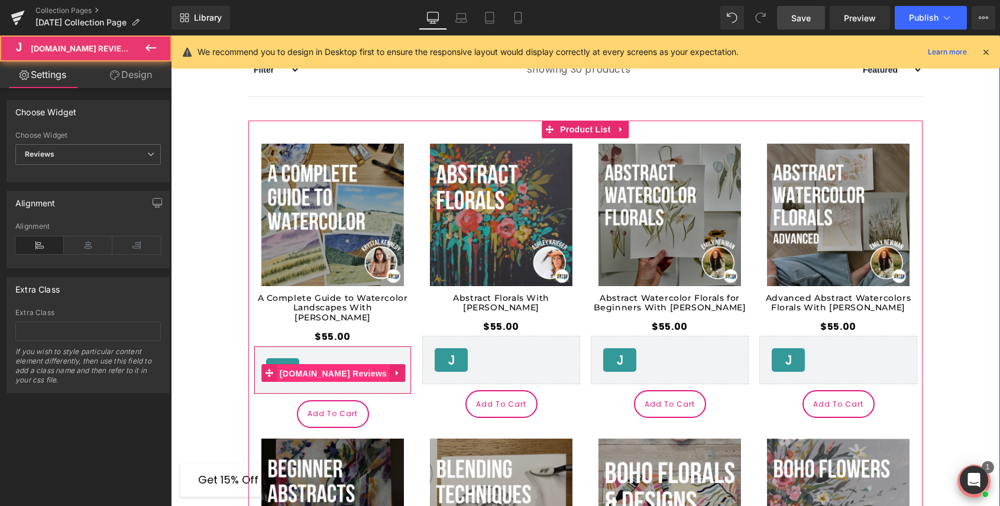
click at [350, 365] on span "[DOMAIN_NAME] Reviews" at bounding box center [333, 374] width 113 height 18
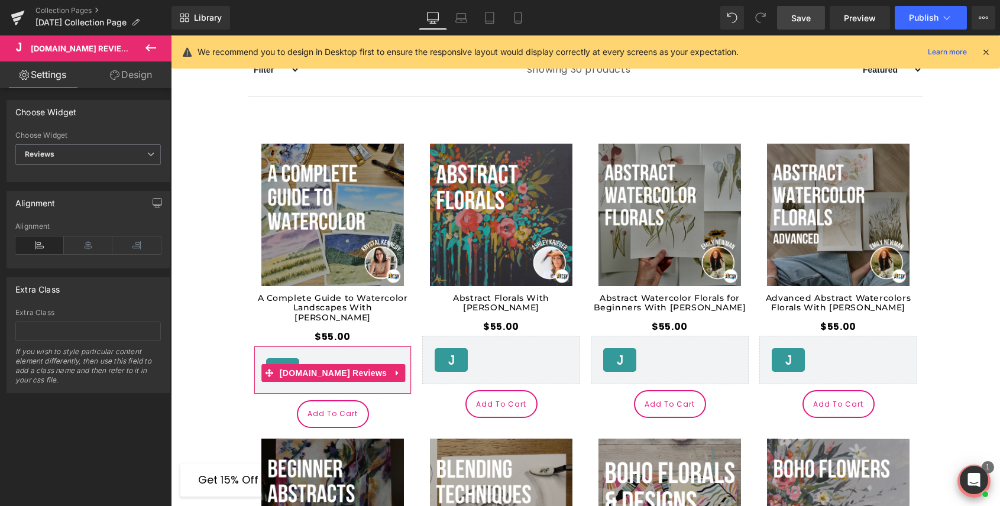
click at [129, 69] on link "Design" at bounding box center [131, 75] width 86 height 27
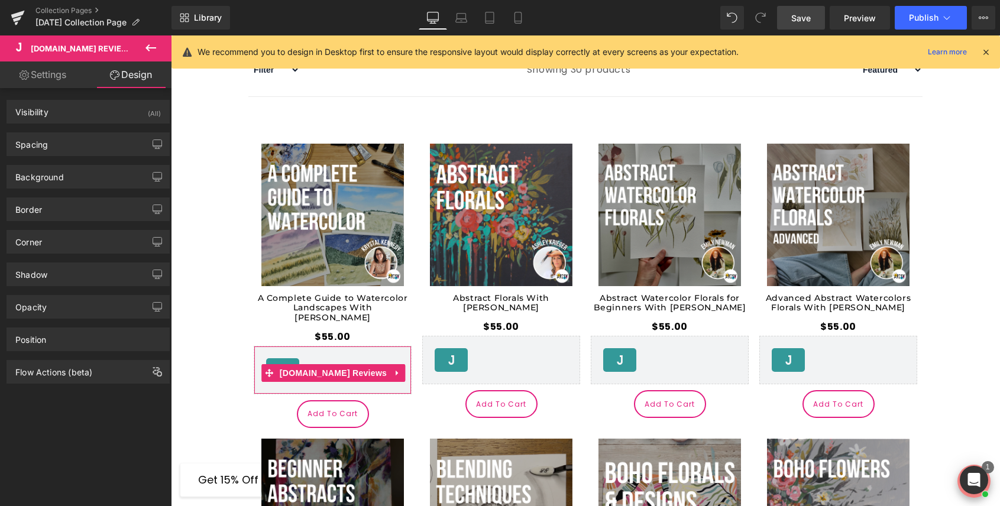
click at [64, 72] on link "Settings" at bounding box center [43, 75] width 86 height 27
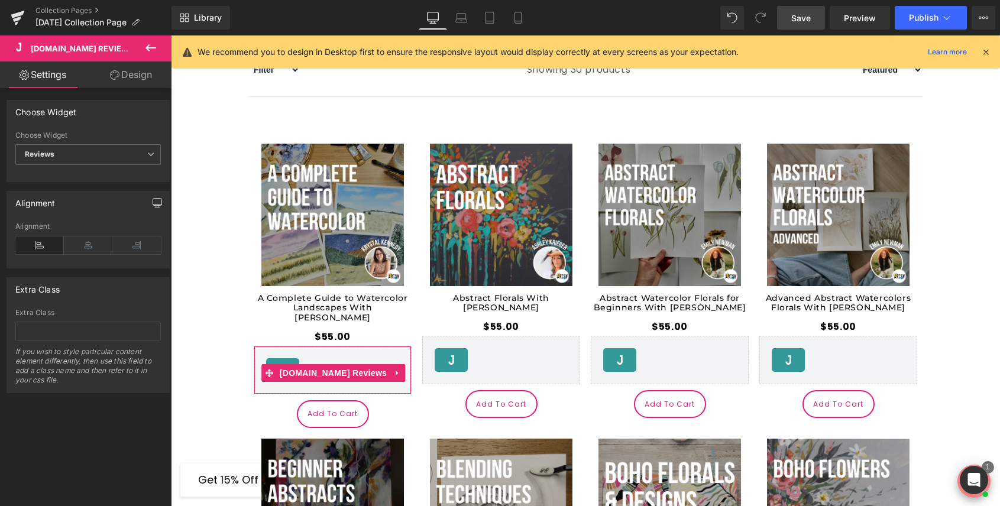
click at [156, 203] on icon "button" at bounding box center [157, 202] width 9 height 9
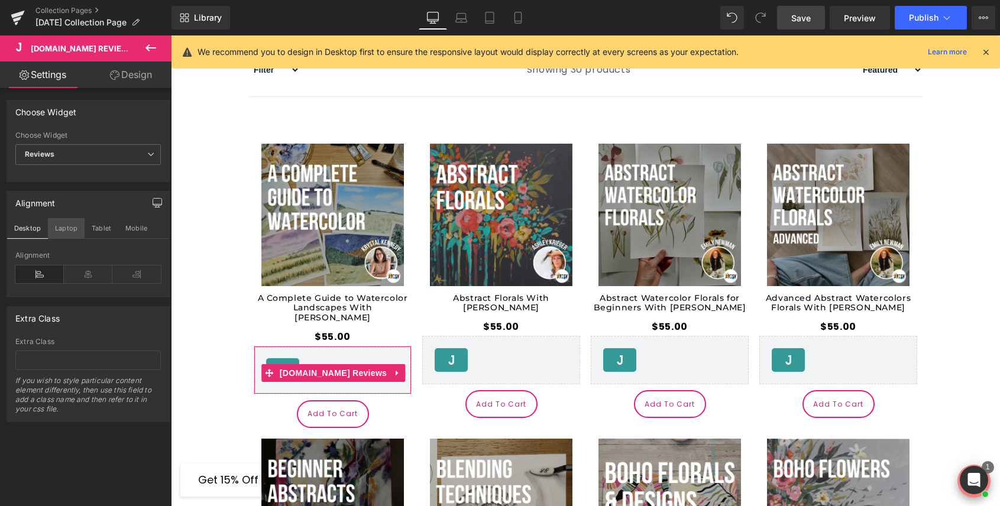
click at [68, 230] on button "Laptop" at bounding box center [66, 228] width 37 height 20
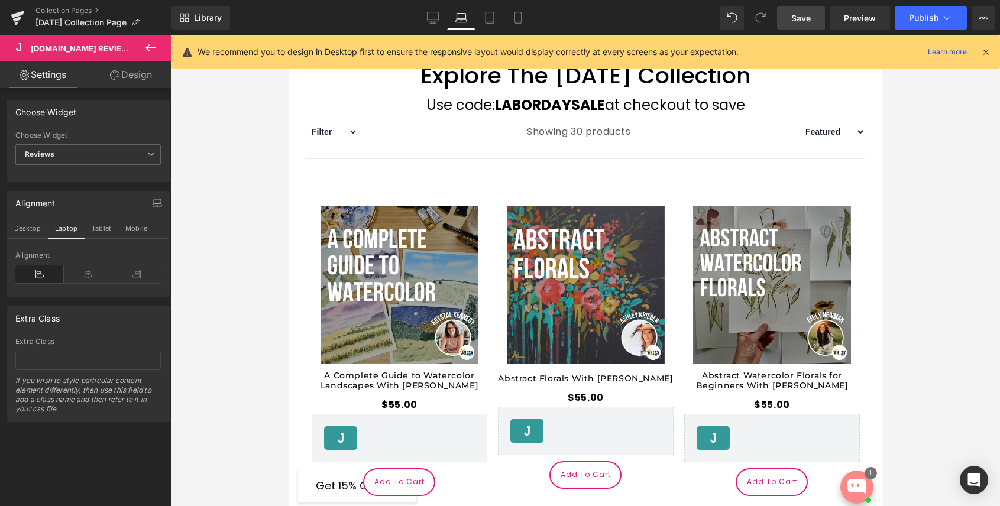
scroll to position [762, 0]
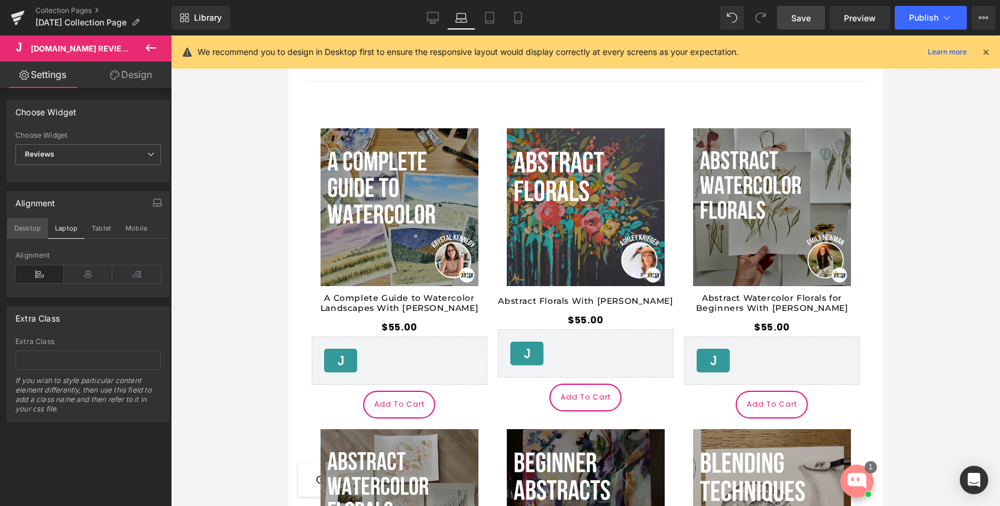
click at [33, 228] on button "Desktop" at bounding box center [27, 228] width 41 height 20
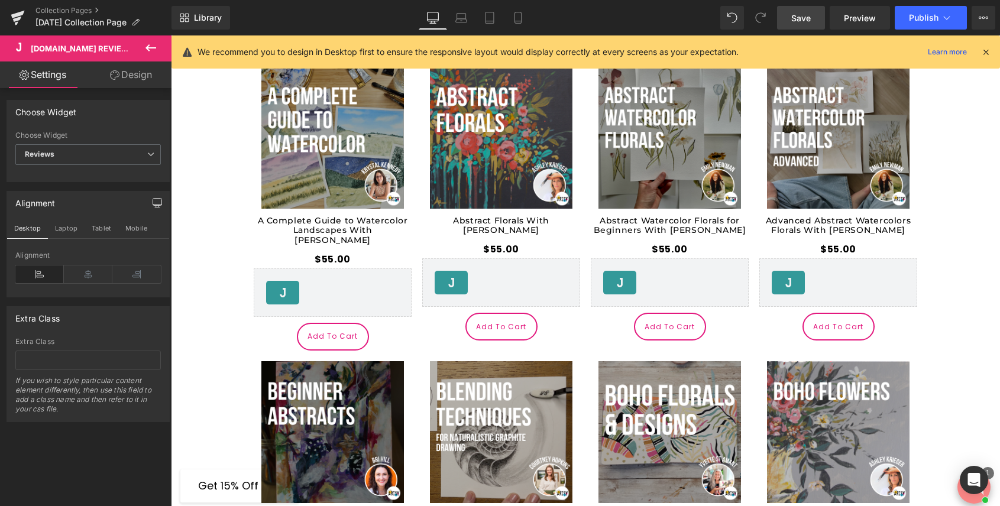
scroll to position [685, 0]
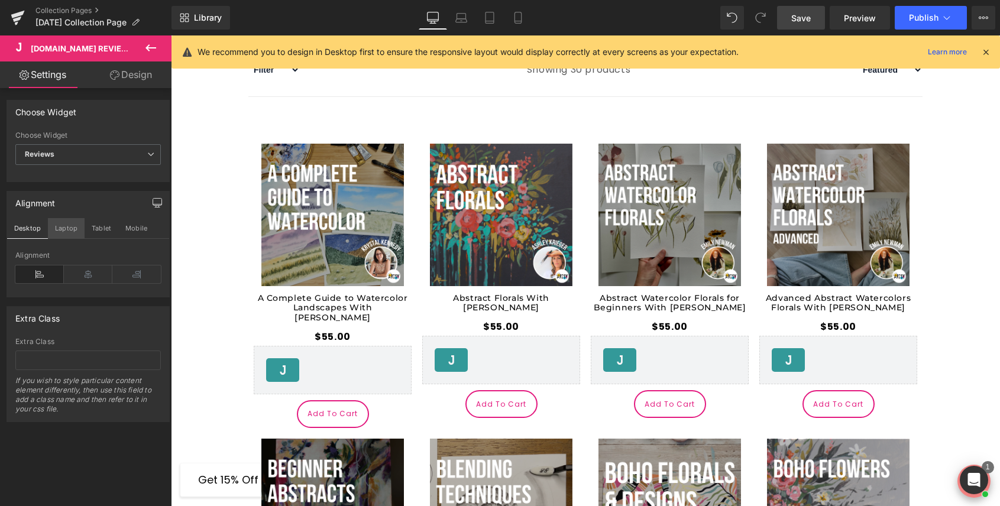
click at [72, 228] on button "Laptop" at bounding box center [66, 228] width 37 height 20
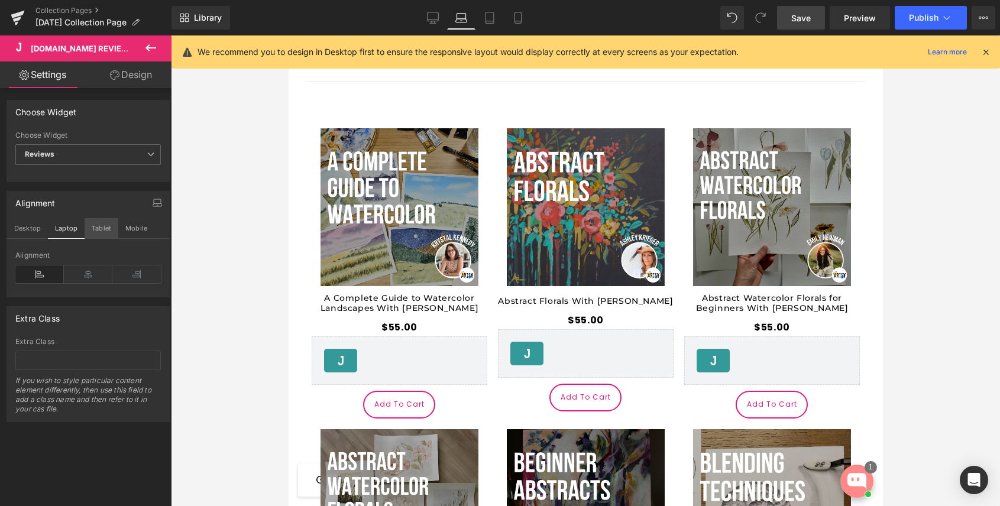
click at [100, 229] on button "Tablet" at bounding box center [102, 228] width 34 height 20
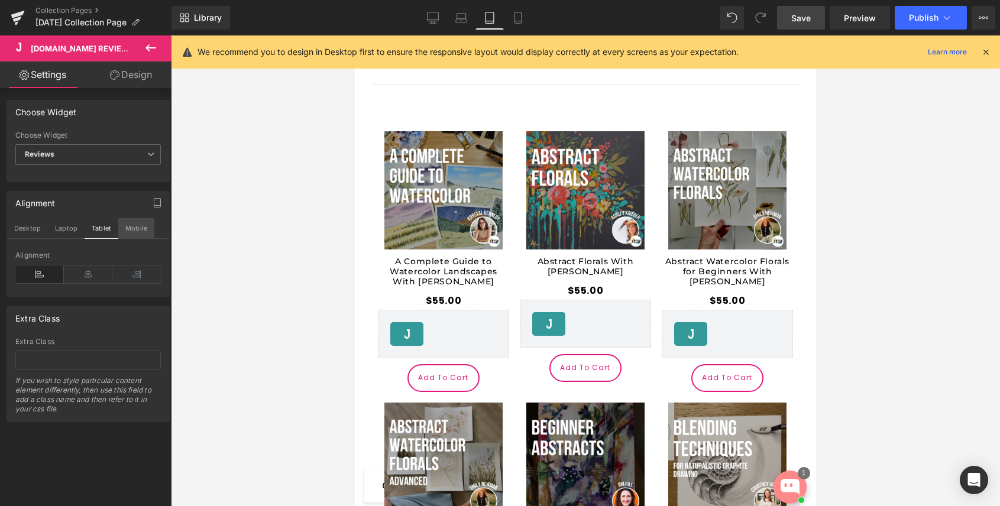
scroll to position [736, 0]
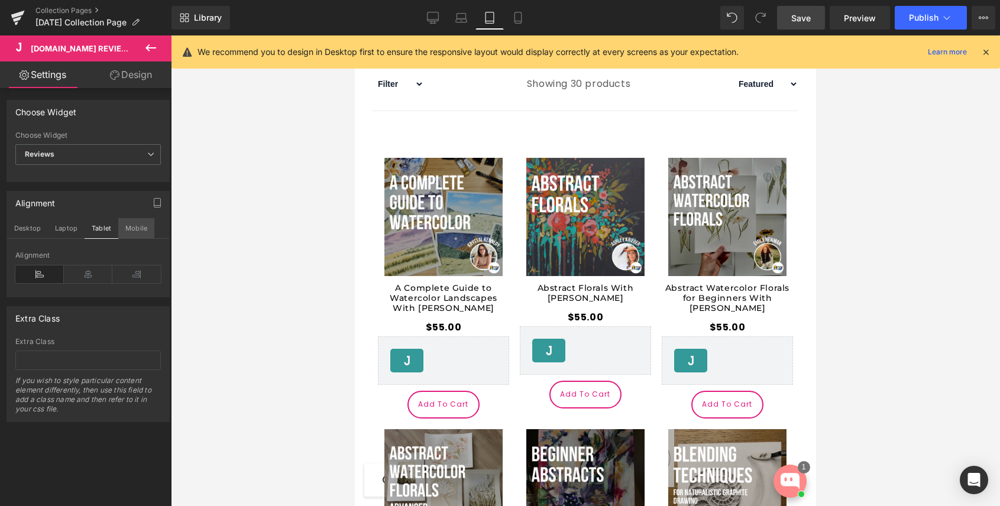
click at [131, 229] on button "Mobile" at bounding box center [136, 228] width 36 height 20
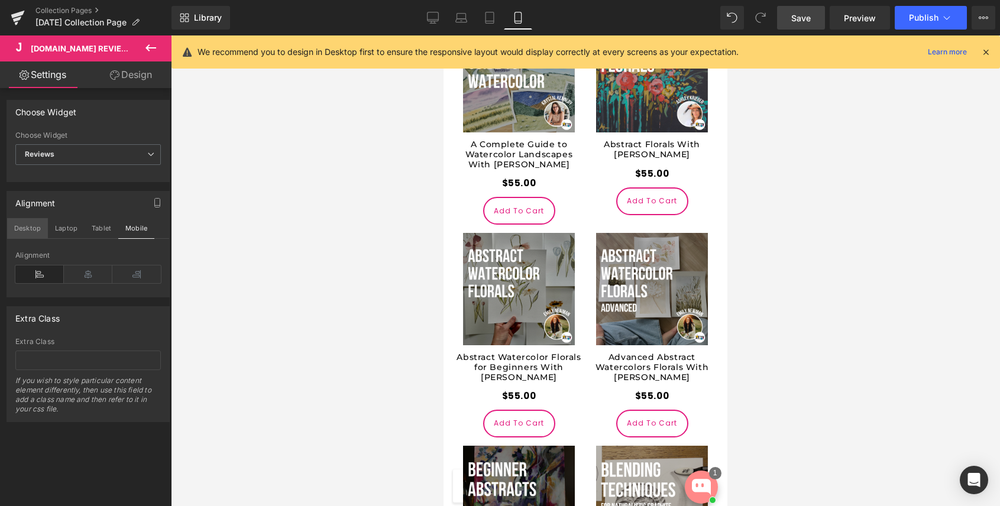
scroll to position [0, 0]
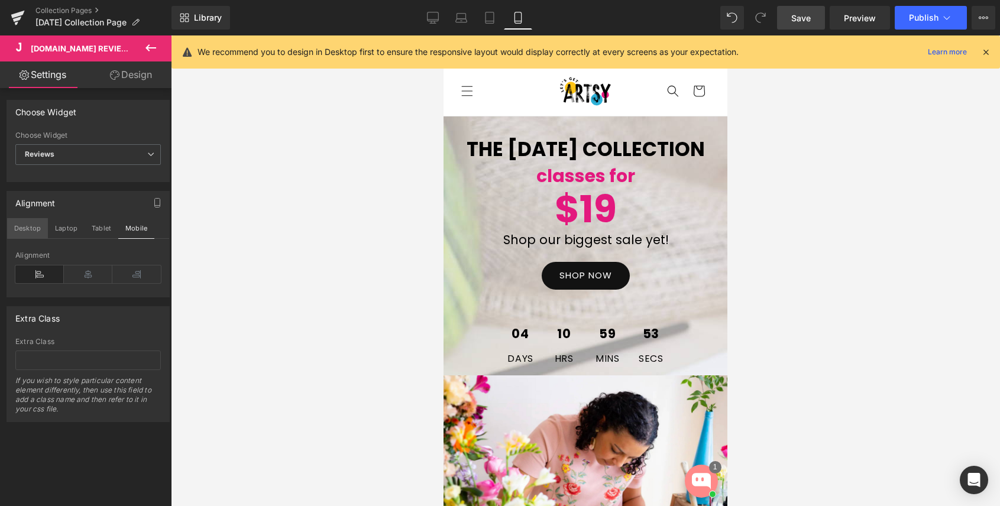
click at [19, 230] on button "Desktop" at bounding box center [27, 228] width 41 height 20
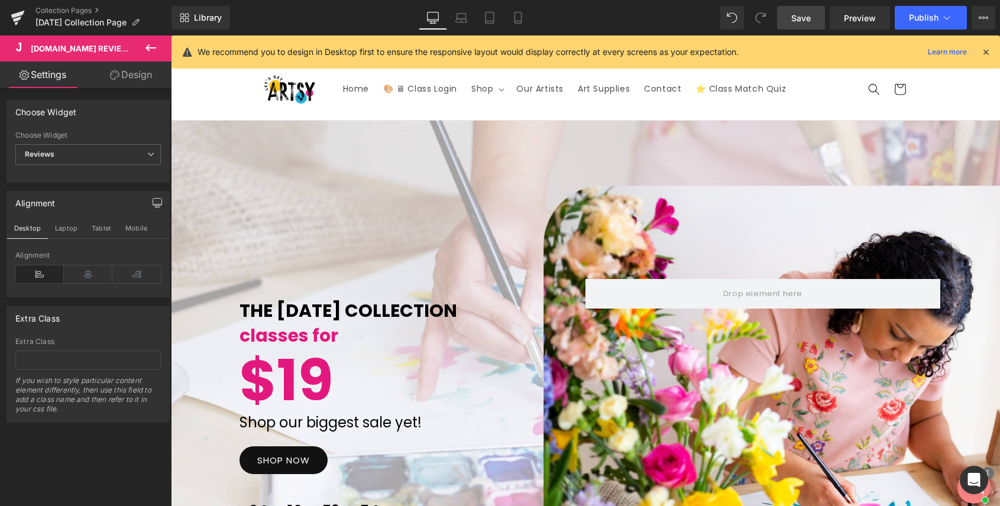
scroll to position [826, 0]
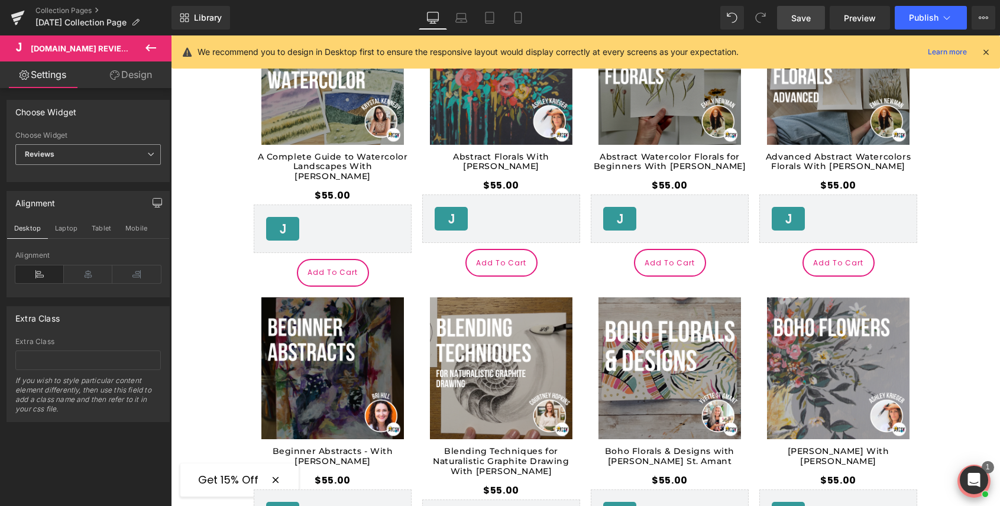
click at [85, 156] on span "Reviews" at bounding box center [88, 154] width 146 height 21
click at [72, 192] on li "Star Badge" at bounding box center [85, 194] width 141 height 18
click at [797, 19] on span "Save" at bounding box center [801, 18] width 20 height 12
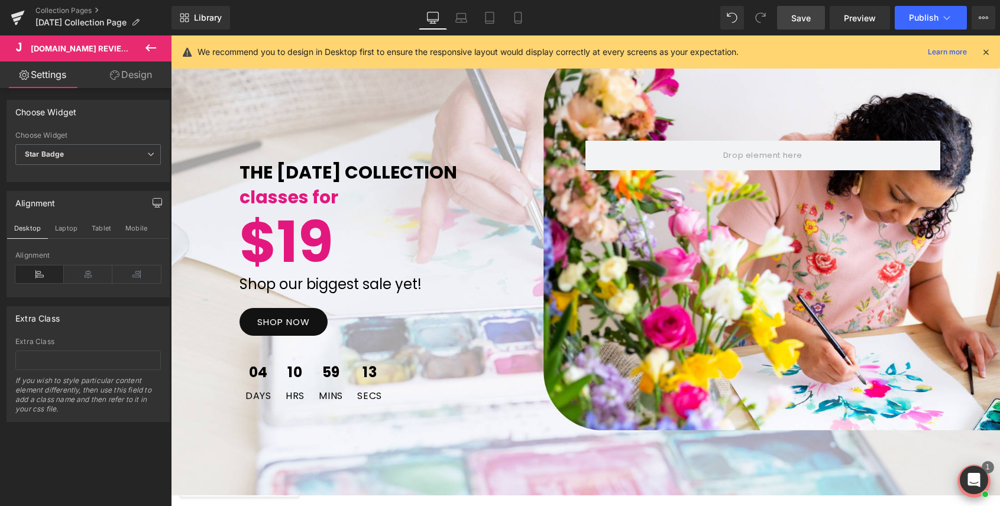
scroll to position [0, 0]
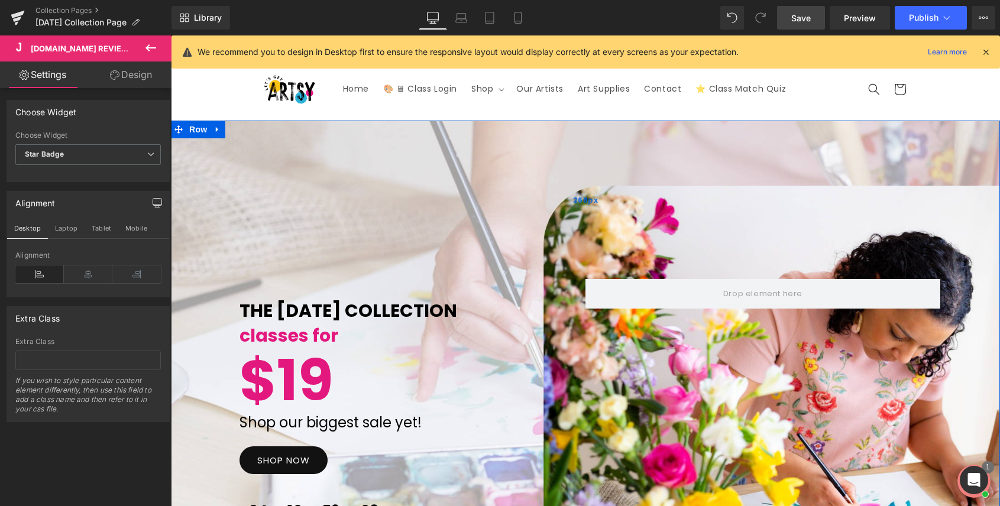
click at [283, 186] on div "268px" at bounding box center [585, 200] width 829 height 159
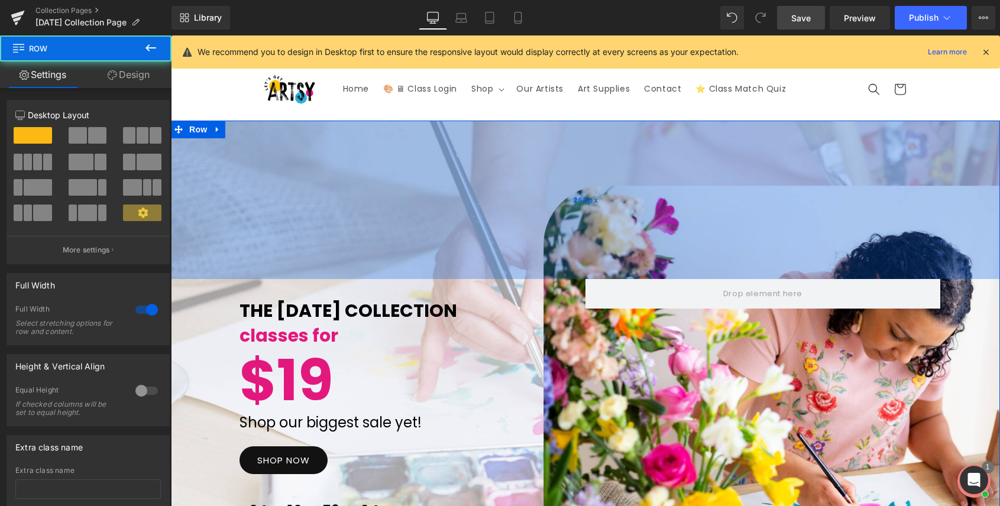
click at [247, 177] on div "268px" at bounding box center [585, 200] width 829 height 159
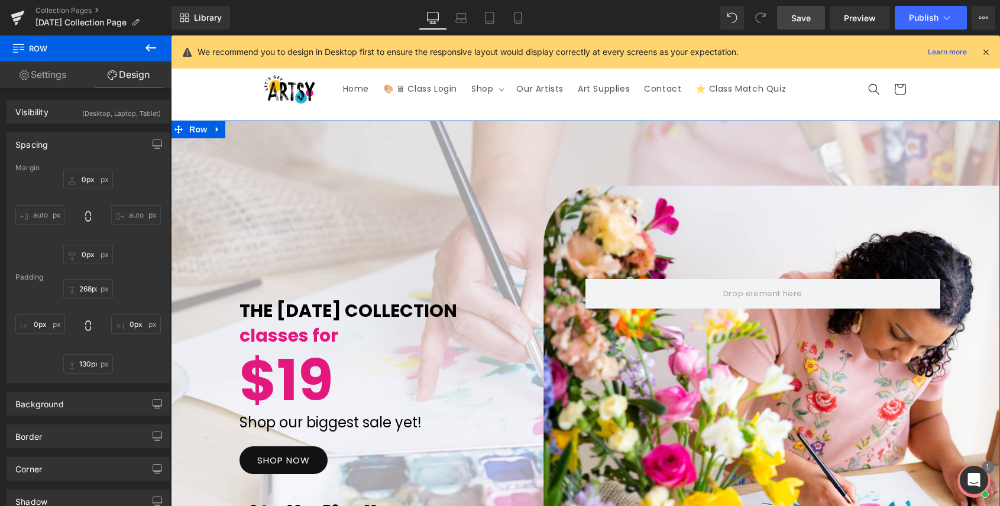
click at [60, 76] on link "Settings" at bounding box center [43, 75] width 86 height 27
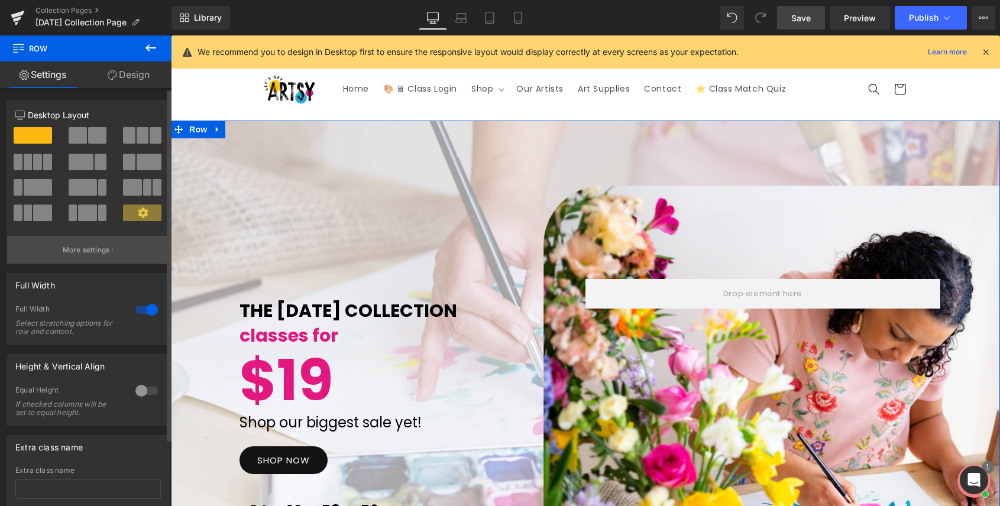
click at [80, 253] on p "More settings" at bounding box center [86, 250] width 47 height 11
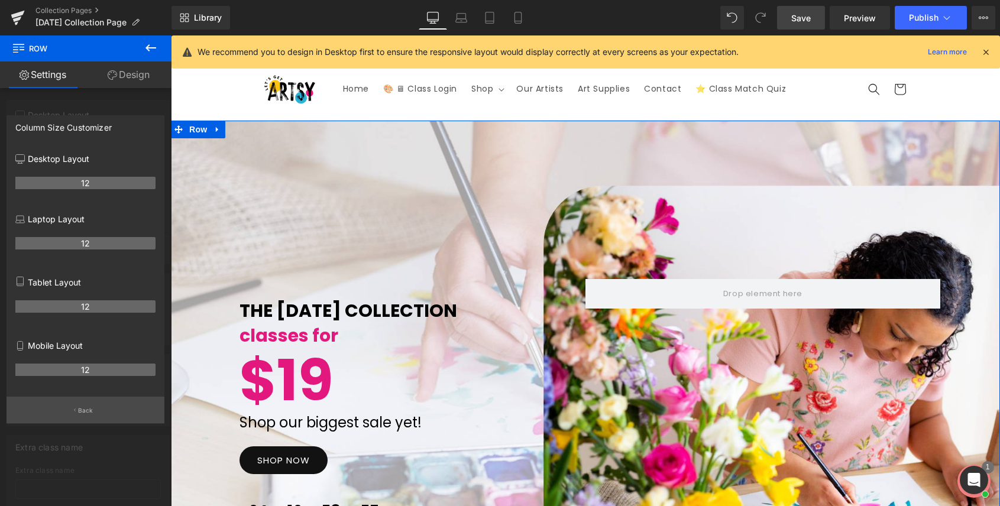
click at [87, 412] on p "Back" at bounding box center [85, 410] width 15 height 9
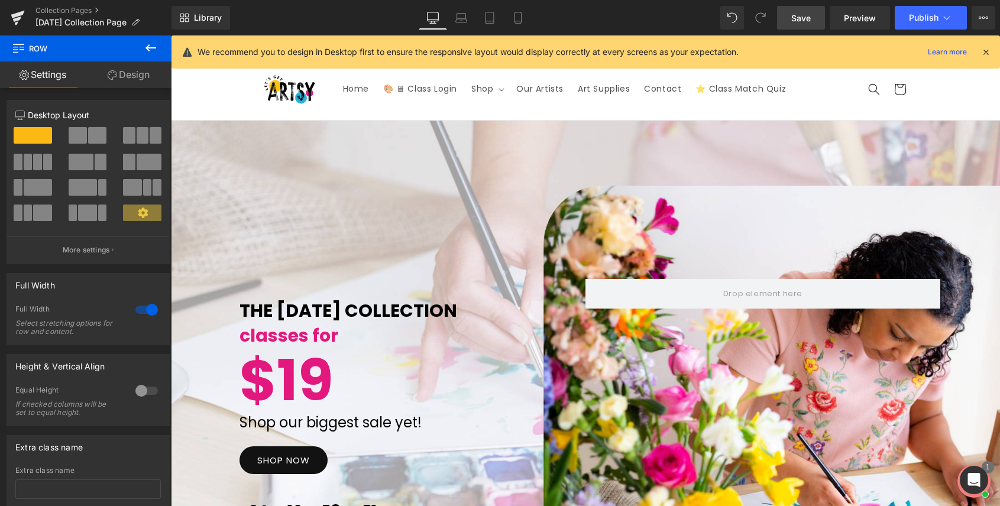
click at [154, 46] on icon at bounding box center [151, 48] width 14 height 14
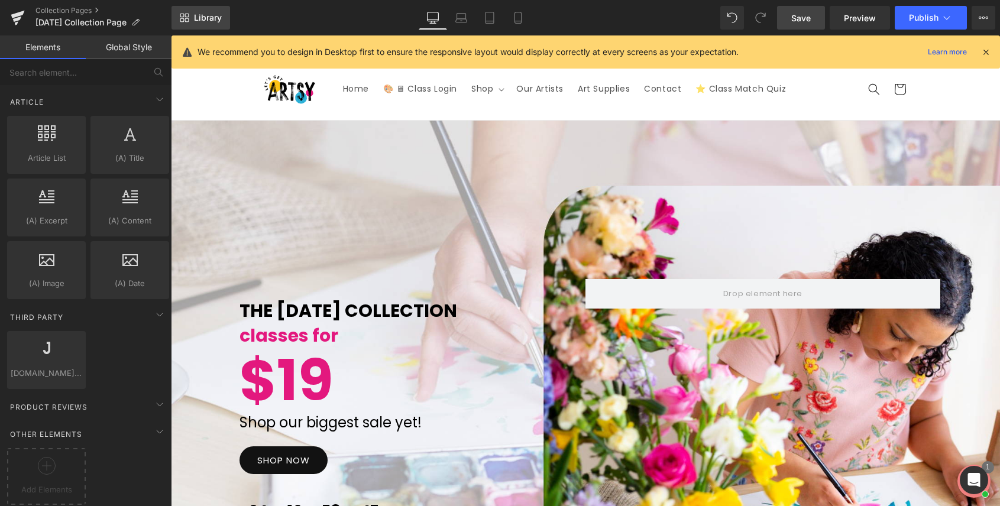
click at [216, 15] on span "Library" at bounding box center [208, 17] width 28 height 11
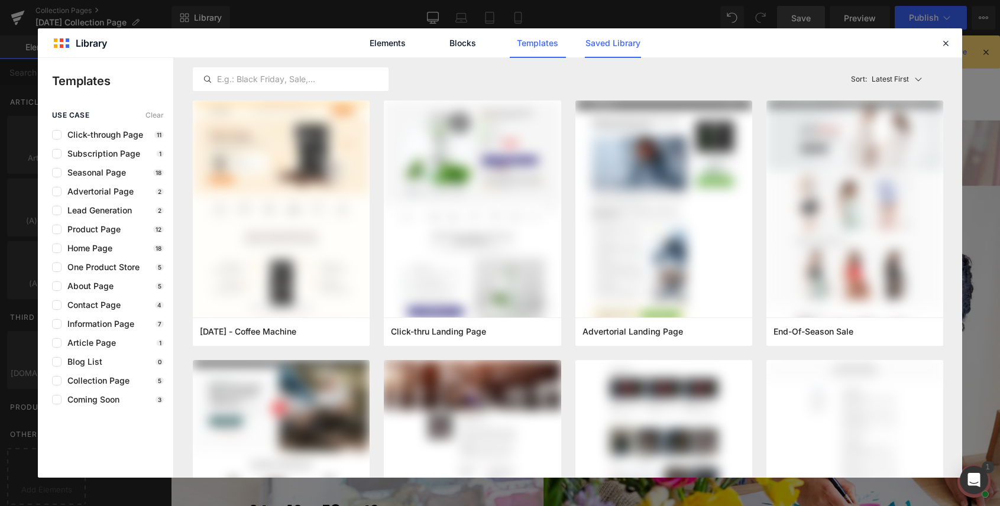
click at [613, 43] on link "Saved Library" at bounding box center [613, 43] width 56 height 30
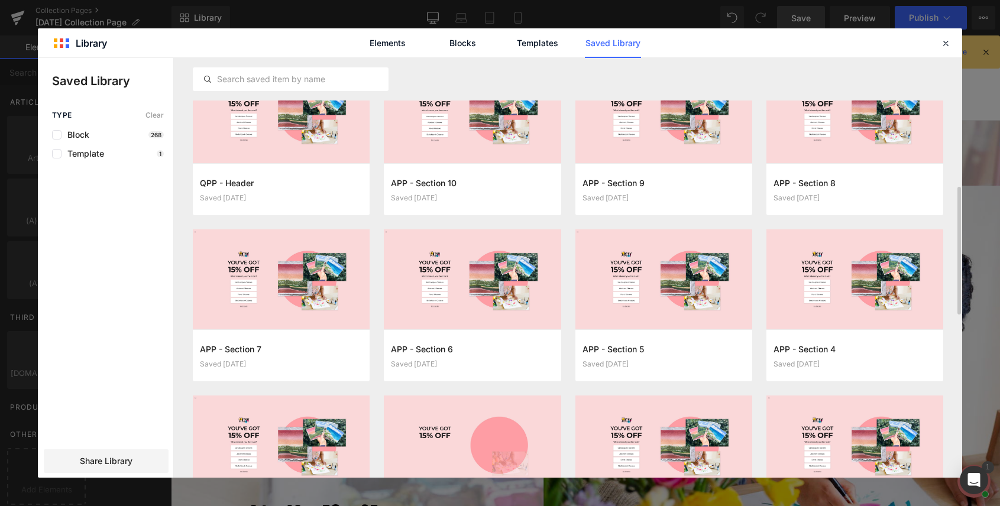
scroll to position [538, 0]
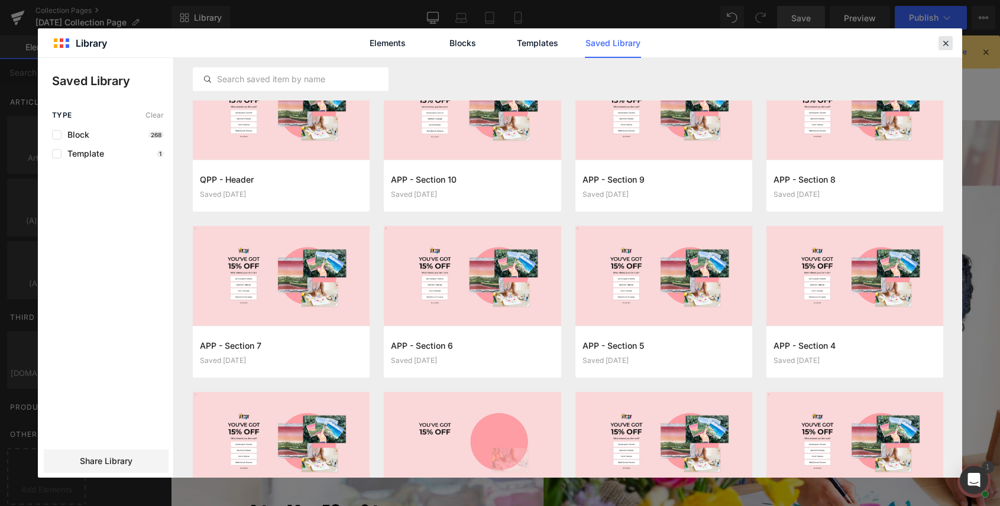
click at [946, 43] on icon at bounding box center [946, 43] width 11 height 11
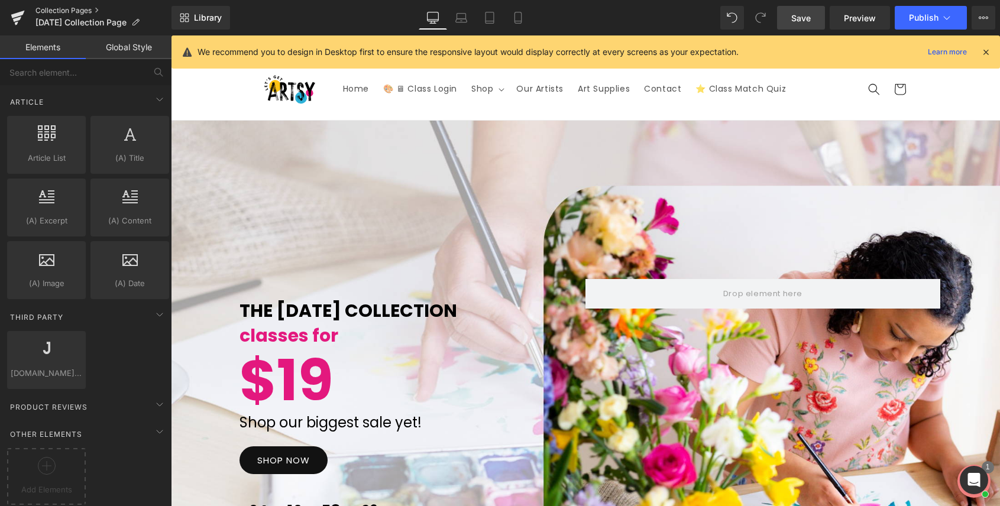
click at [56, 8] on link "Collection Pages" at bounding box center [103, 10] width 136 height 9
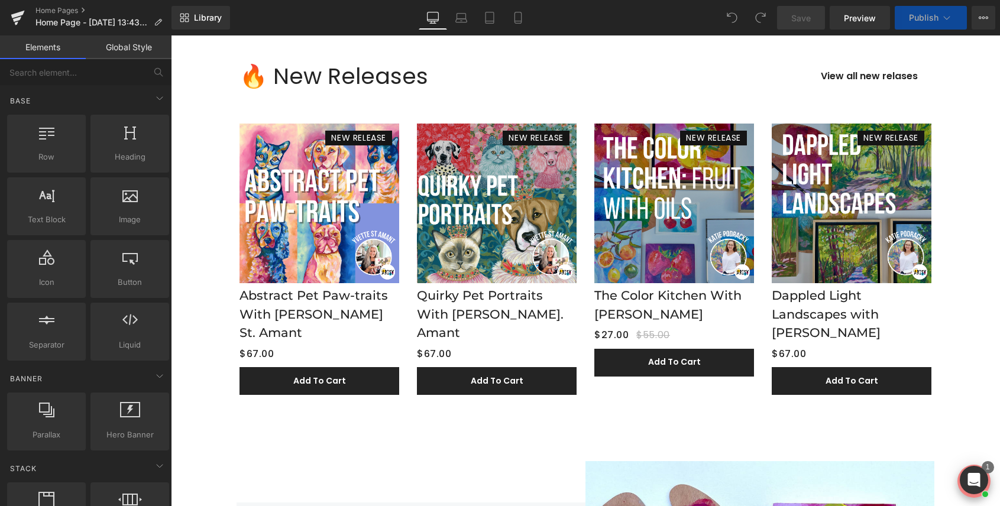
scroll to position [350, 0]
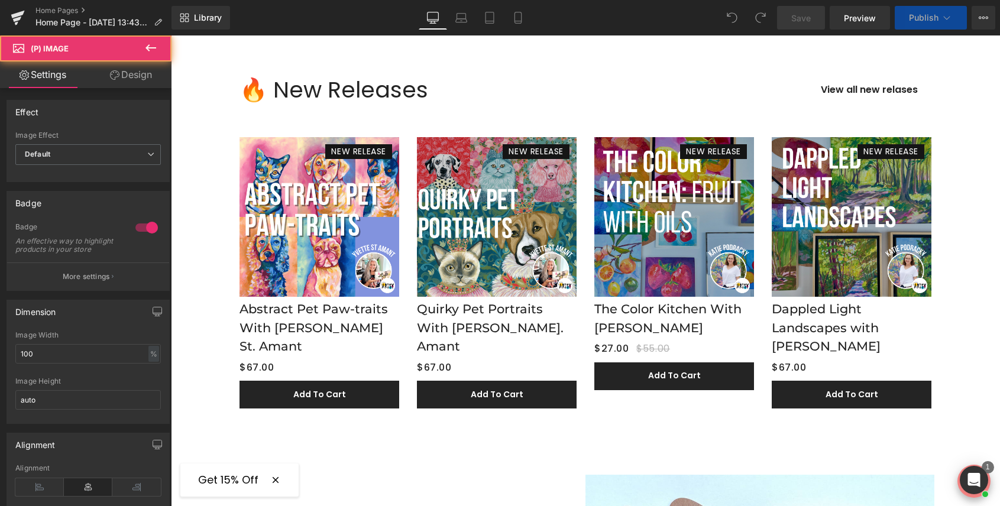
click at [319, 249] on img at bounding box center [320, 217] width 160 height 160
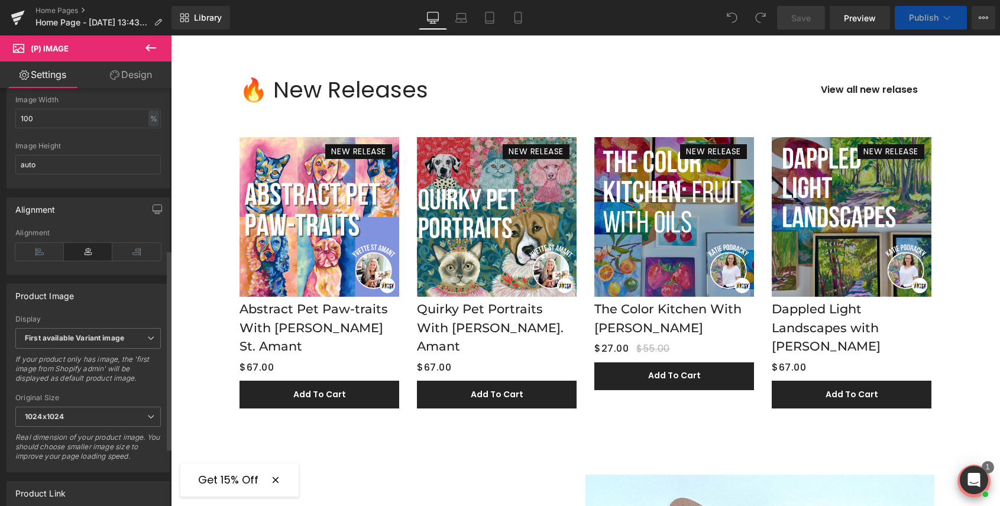
scroll to position [457, 0]
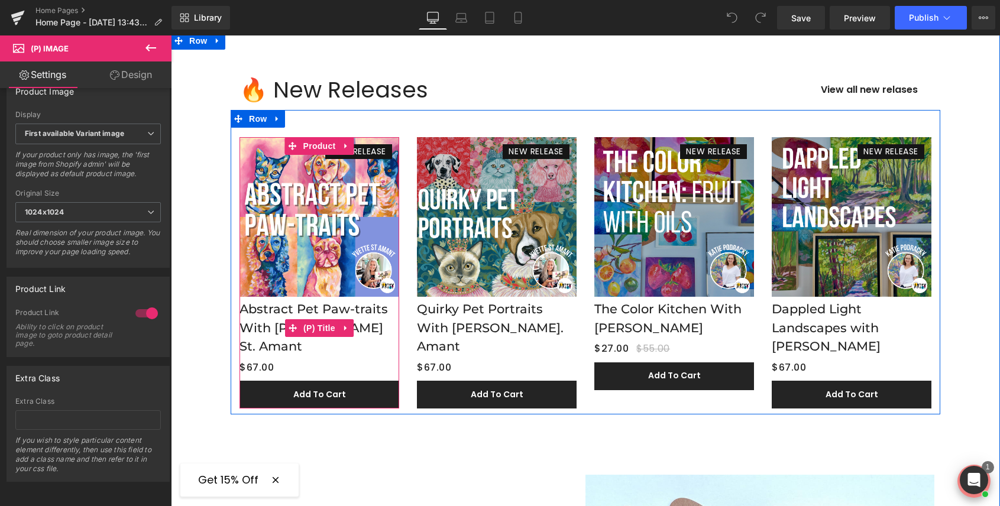
click at [309, 333] on link "Abstract Pet Paw-traits With [PERSON_NAME] St. Amant" at bounding box center [320, 328] width 160 height 56
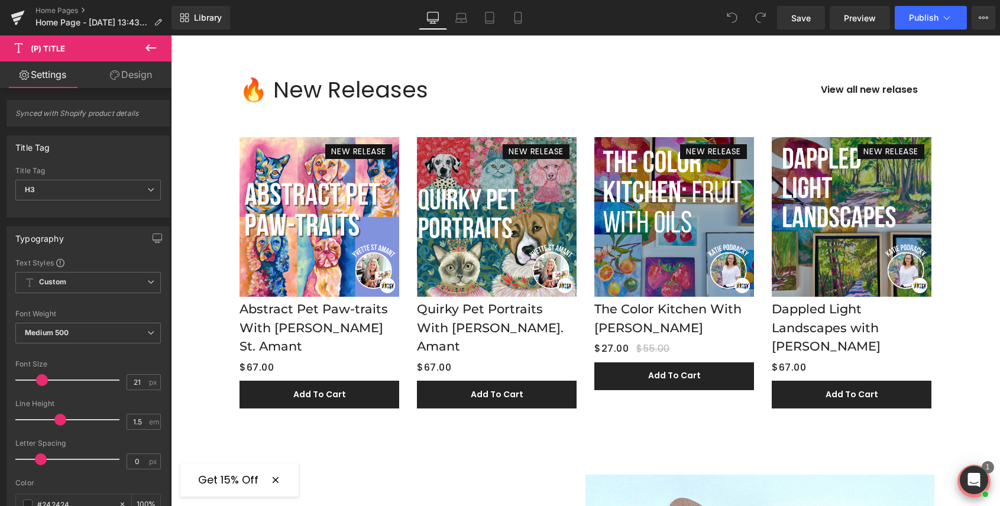
click at [150, 51] on icon at bounding box center [151, 48] width 14 height 14
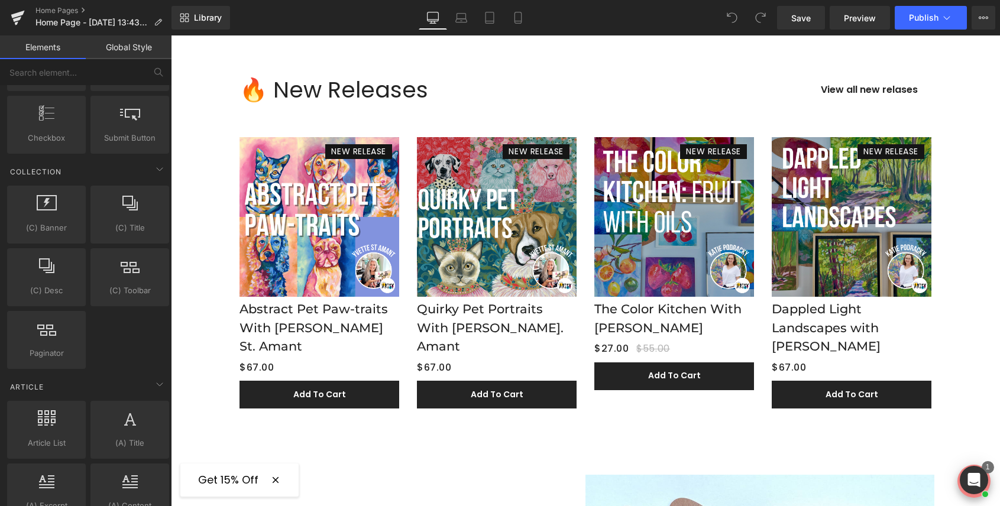
scroll to position [2251, 0]
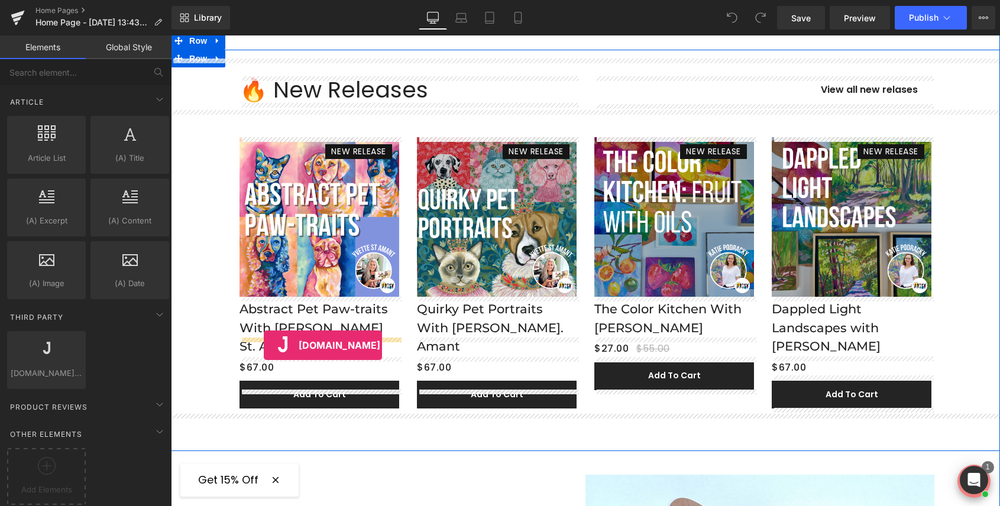
drag, startPoint x: 214, startPoint y: 372, endPoint x: 264, endPoint y: 345, distance: 56.9
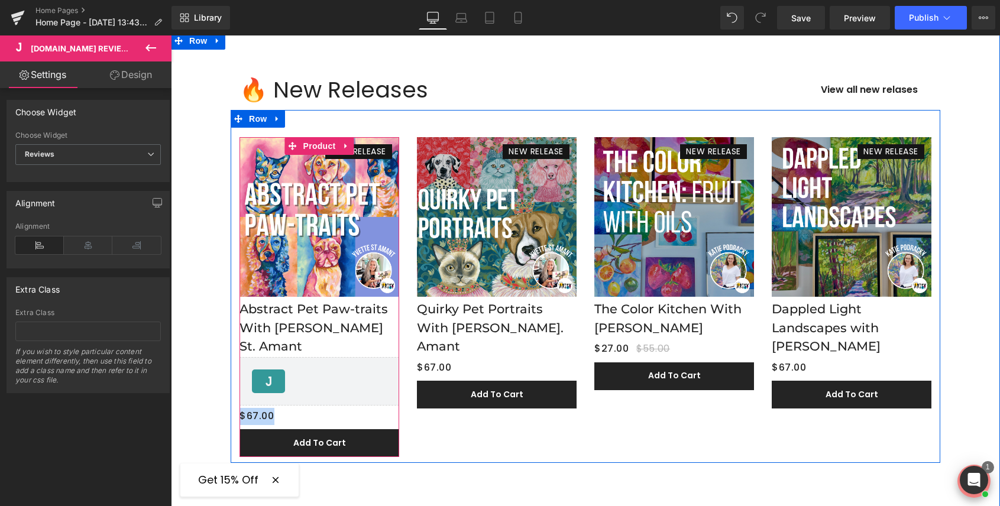
drag, startPoint x: 271, startPoint y: 351, endPoint x: 269, endPoint y: 408, distance: 57.4
click at [269, 408] on div "NEW RELEASE (P) Image Abstract Pet Paw-traits With [PERSON_NAME] St. Amant (P) …" at bounding box center [320, 297] width 160 height 320
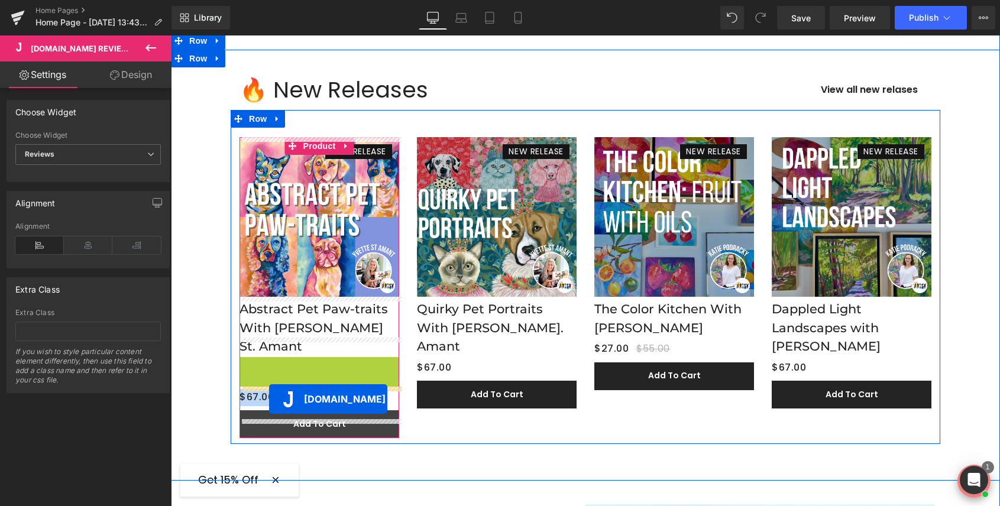
drag, startPoint x: 272, startPoint y: 365, endPoint x: 269, endPoint y: 399, distance: 34.4
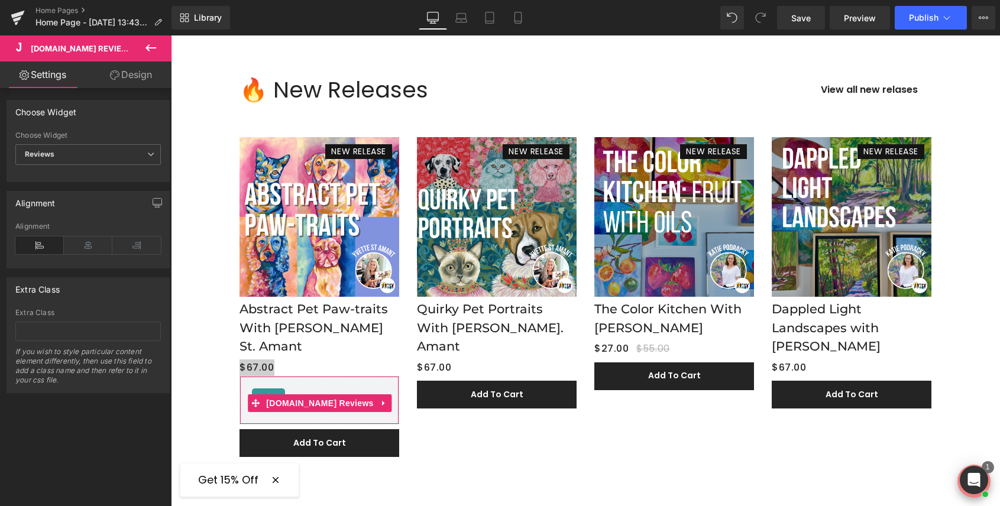
click at [79, 142] on div "Choose Widget Reviews Reviews Star Badge" at bounding box center [88, 154] width 146 height 47
click at [78, 150] on span "Reviews" at bounding box center [88, 154] width 146 height 21
click at [69, 187] on li "Star Badge" at bounding box center [85, 194] width 141 height 18
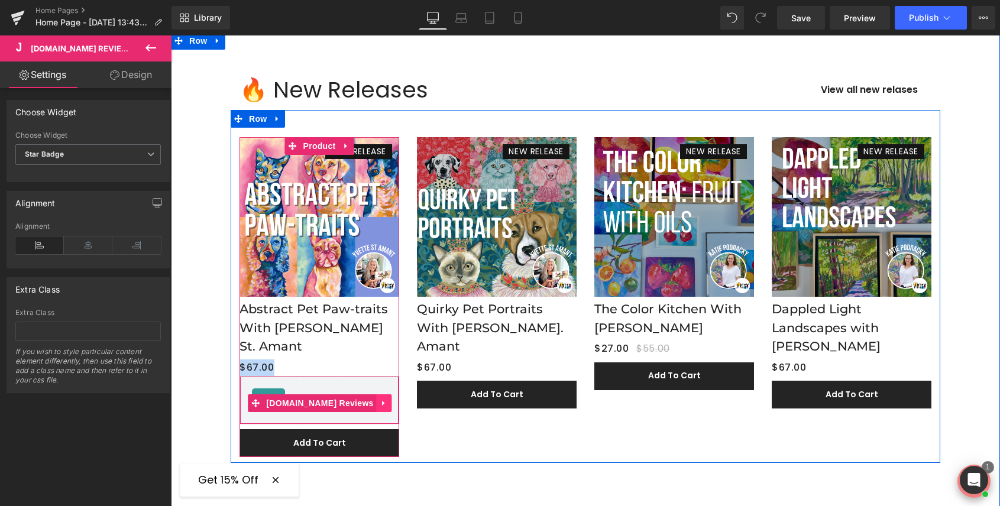
click at [380, 399] on icon at bounding box center [384, 403] width 8 height 9
click at [373, 399] on icon at bounding box center [377, 403] width 8 height 8
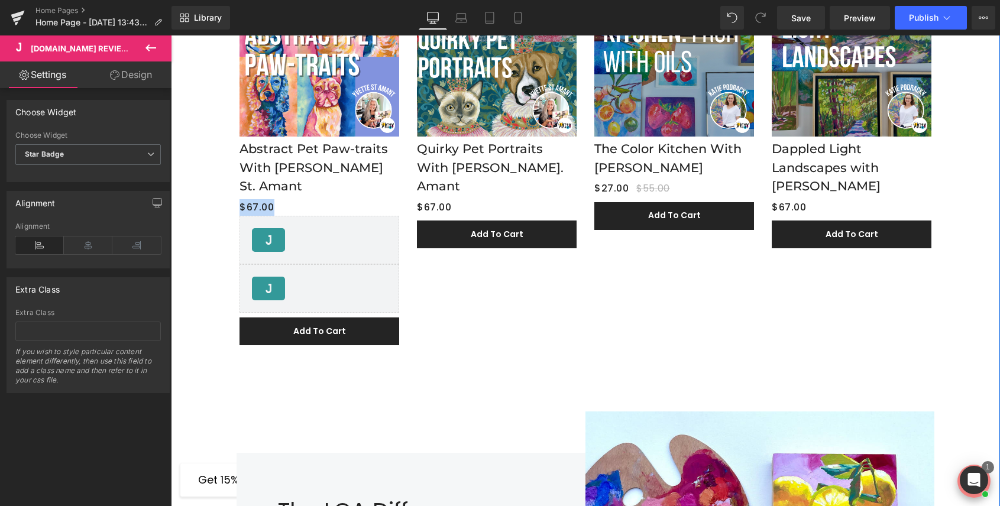
scroll to position [490, 0]
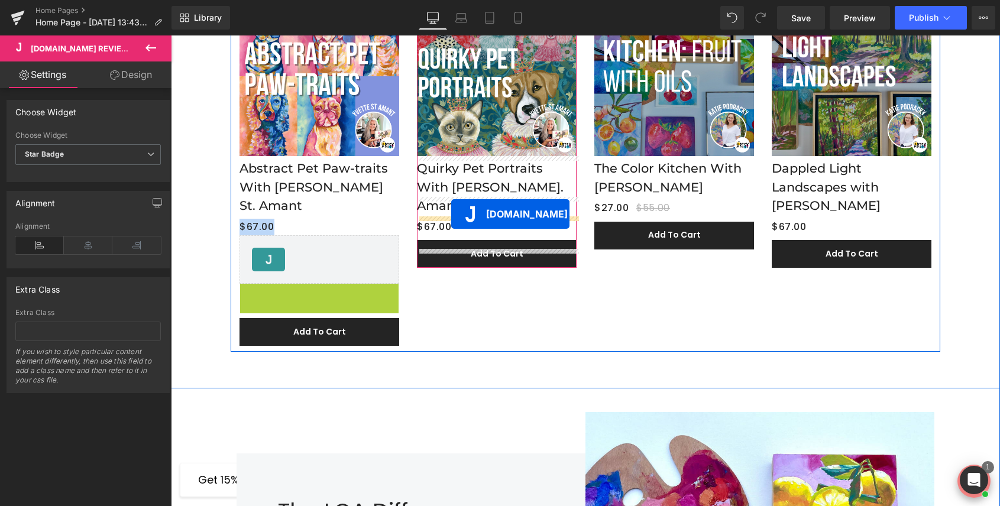
drag, startPoint x: 268, startPoint y: 289, endPoint x: 451, endPoint y: 214, distance: 198.2
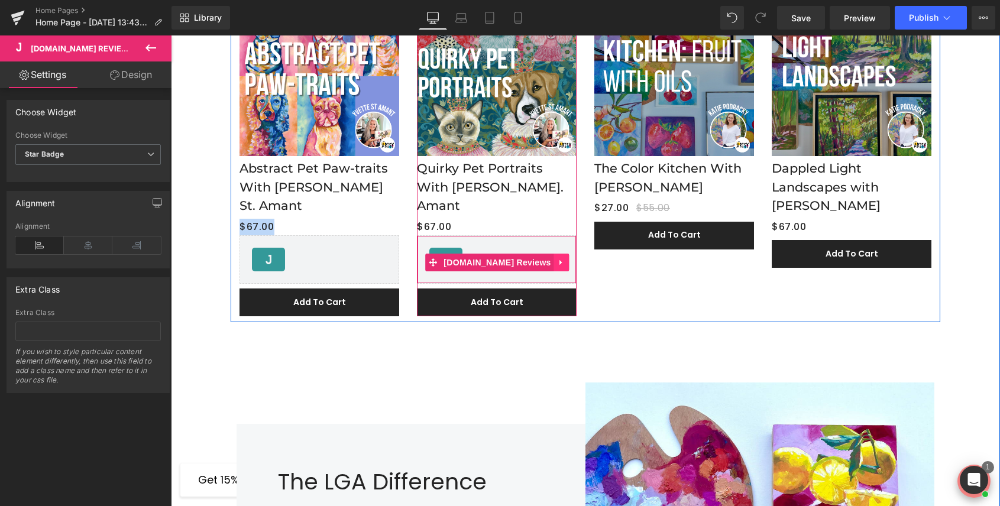
click at [558, 259] on icon at bounding box center [562, 263] width 8 height 9
click at [550, 259] on icon at bounding box center [554, 263] width 8 height 8
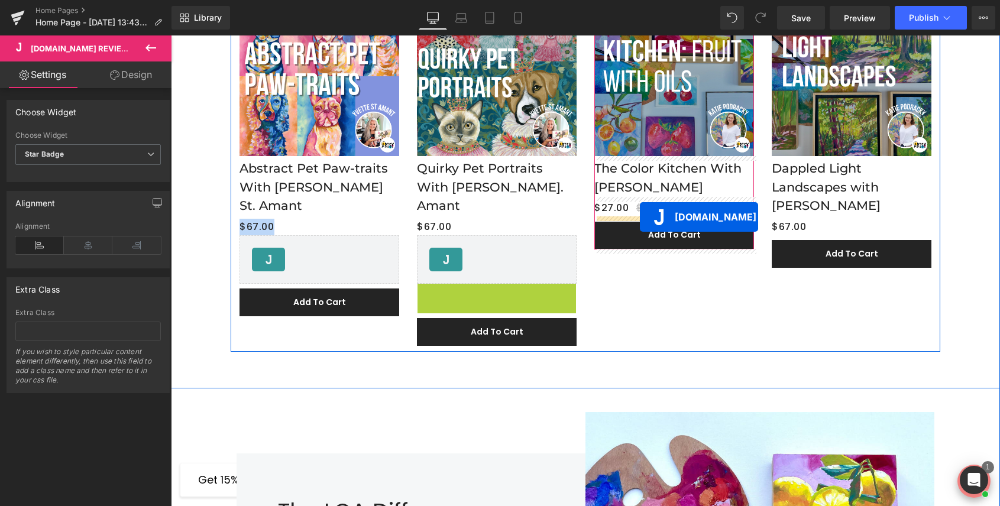
drag, startPoint x: 492, startPoint y: 288, endPoint x: 639, endPoint y: 215, distance: 164.8
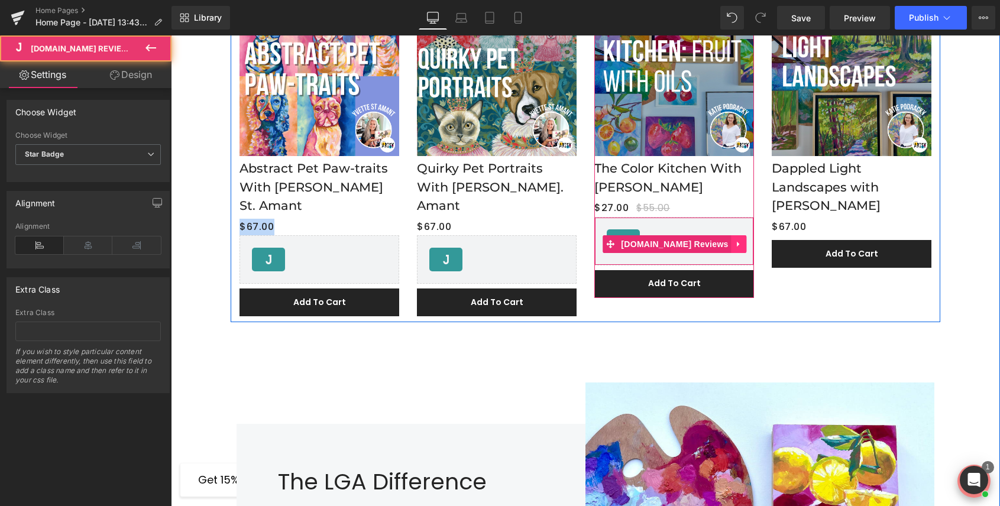
click at [735, 243] on icon at bounding box center [739, 244] width 8 height 9
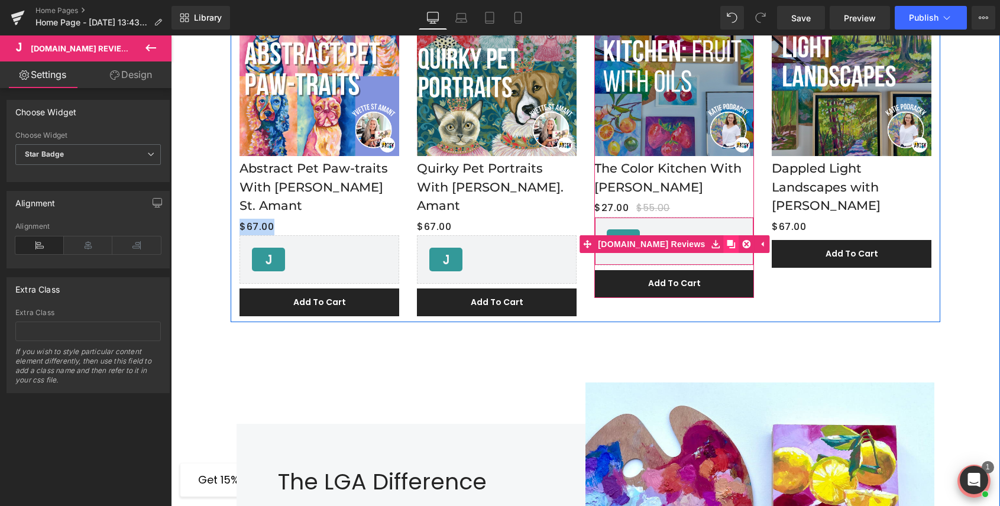
click at [724, 243] on link at bounding box center [731, 244] width 15 height 18
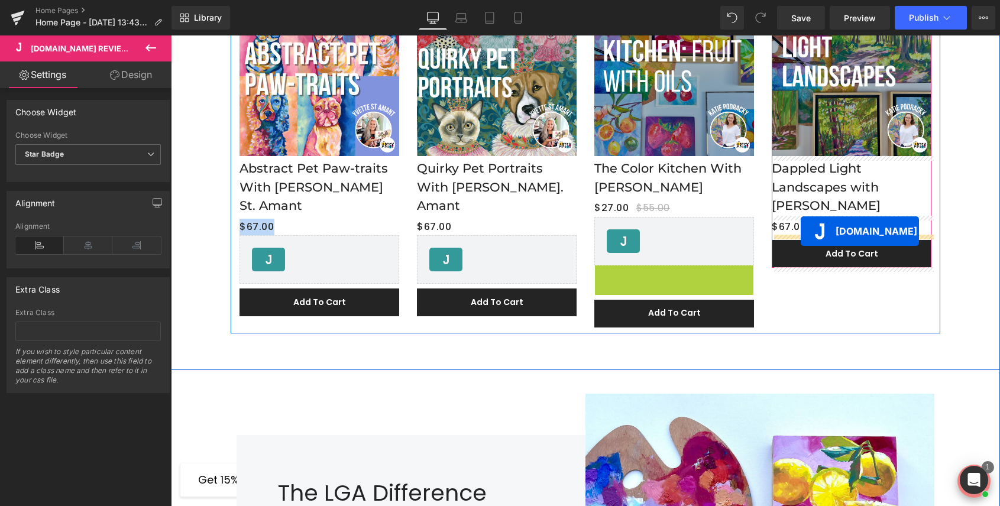
drag, startPoint x: 671, startPoint y: 289, endPoint x: 801, endPoint y: 231, distance: 142.5
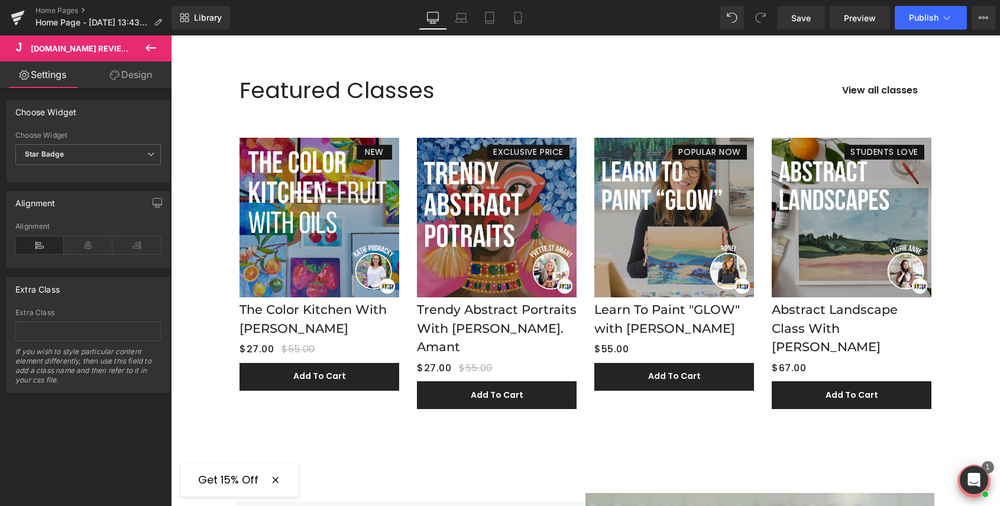
scroll to position [1448, 0]
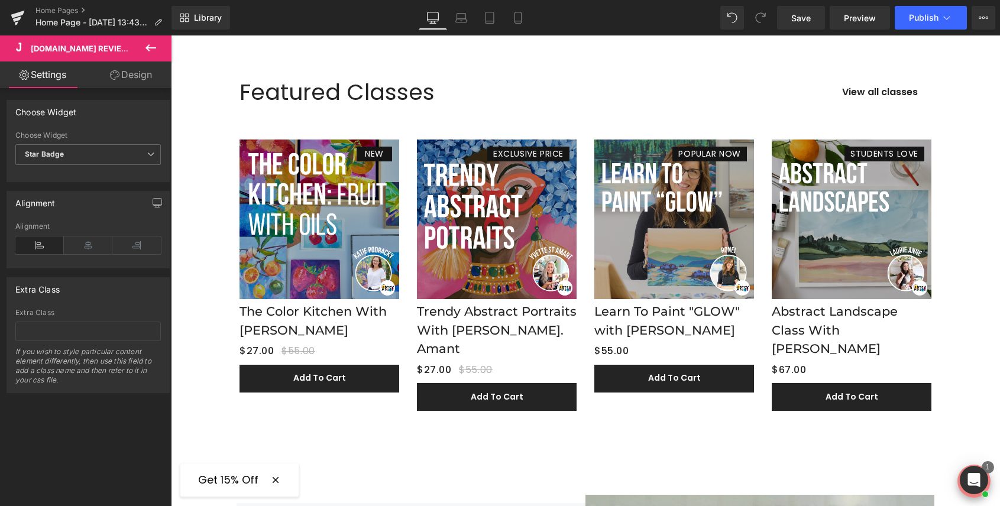
click at [145, 44] on icon at bounding box center [151, 48] width 14 height 14
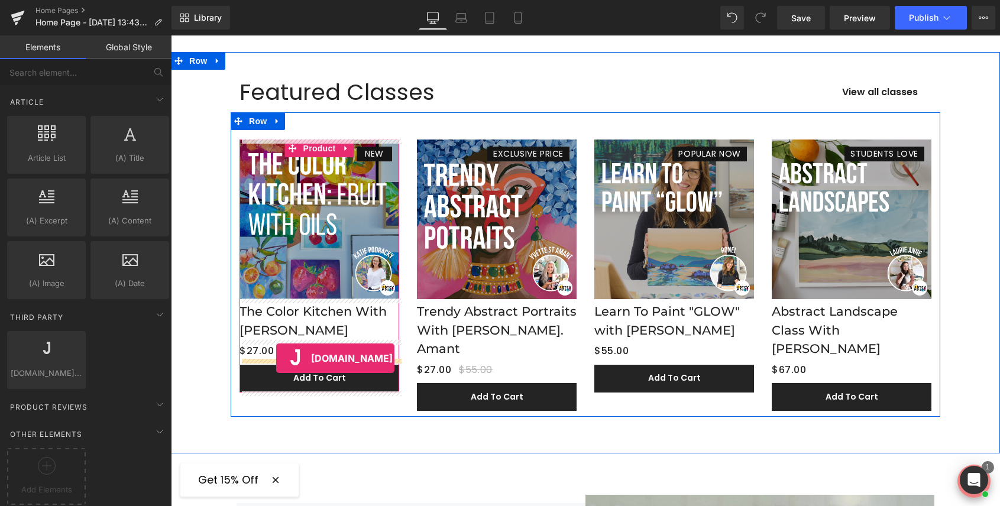
drag, startPoint x: 240, startPoint y: 380, endPoint x: 276, endPoint y: 358, distance: 42.7
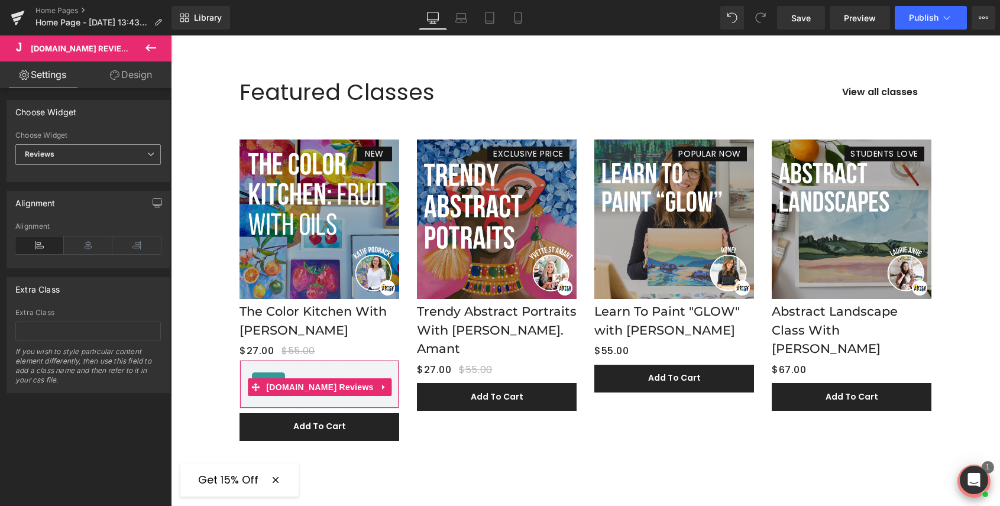
click at [97, 156] on span "Reviews" at bounding box center [88, 154] width 146 height 21
click at [87, 191] on li "Star Badge" at bounding box center [85, 194] width 141 height 18
click at [151, 47] on icon at bounding box center [151, 47] width 11 height 7
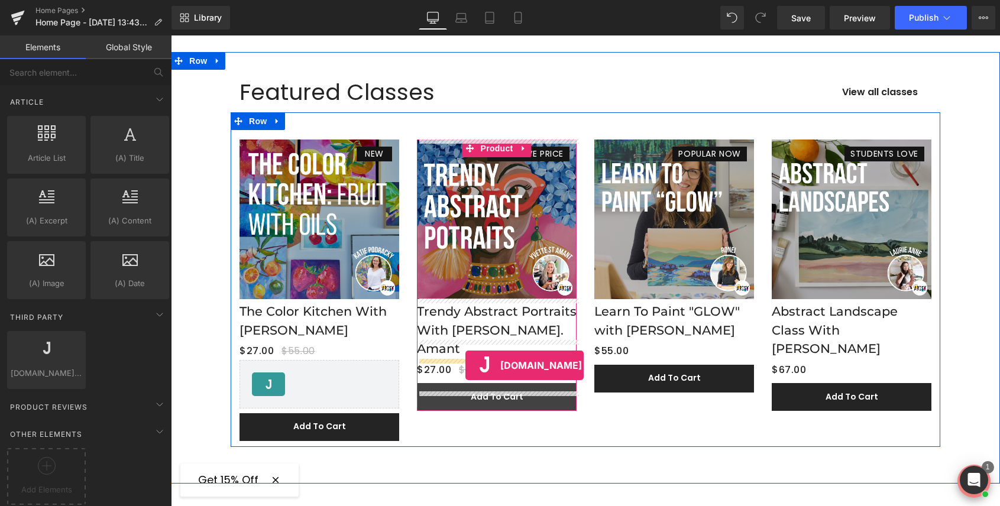
drag, startPoint x: 223, startPoint y: 386, endPoint x: 466, endPoint y: 365, distance: 243.4
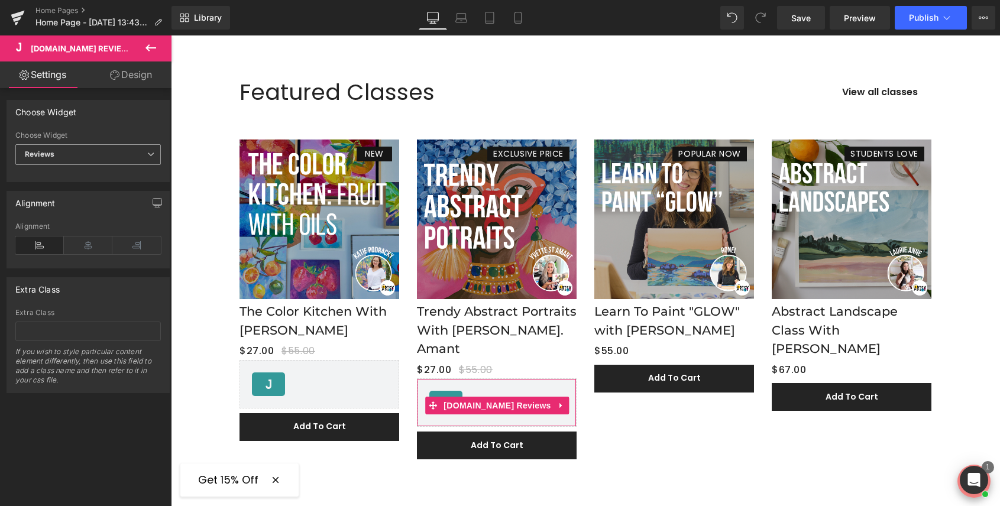
click at [110, 149] on span "Reviews" at bounding box center [88, 154] width 146 height 21
click at [95, 189] on li "Star Badge" at bounding box center [85, 194] width 141 height 18
click at [153, 47] on icon at bounding box center [151, 47] width 11 height 7
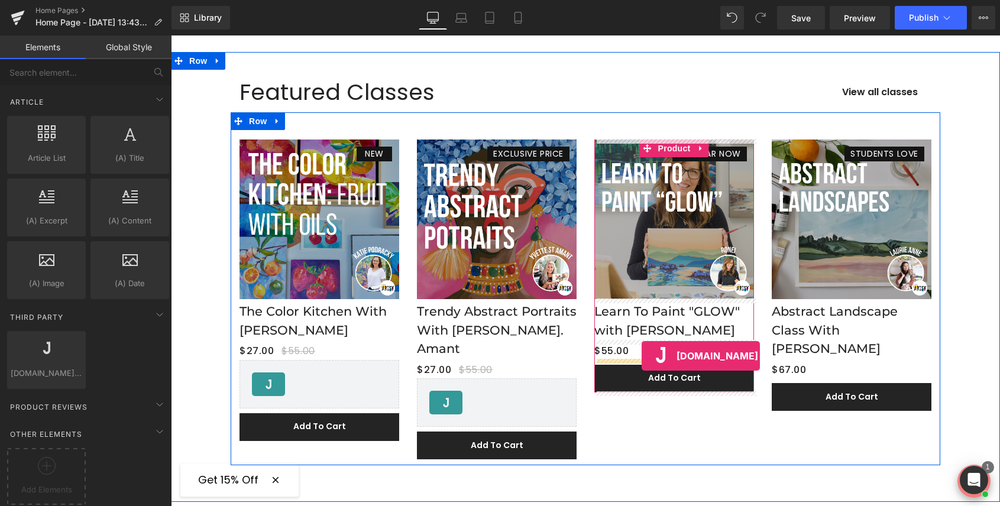
drag, startPoint x: 217, startPoint y: 387, endPoint x: 642, endPoint y: 356, distance: 426.5
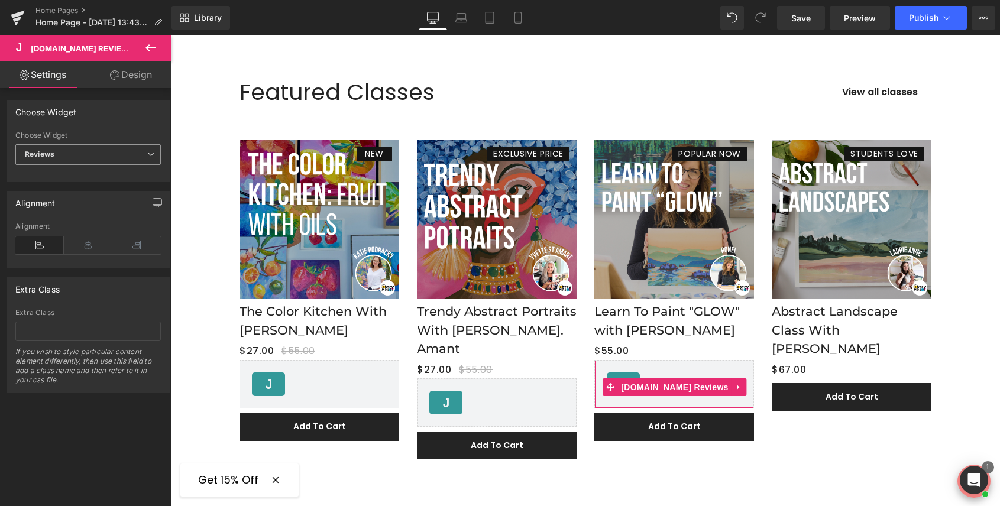
click at [108, 156] on span "Reviews" at bounding box center [88, 154] width 146 height 21
click at [95, 190] on li "Star Badge" at bounding box center [85, 194] width 141 height 18
click at [156, 43] on icon at bounding box center [151, 48] width 14 height 14
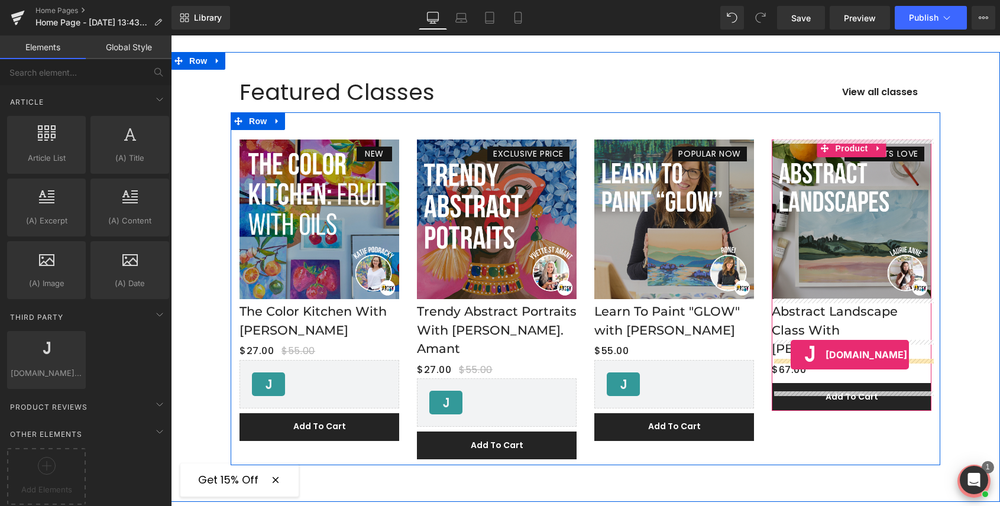
drag, startPoint x: 226, startPoint y: 383, endPoint x: 791, endPoint y: 354, distance: 565.7
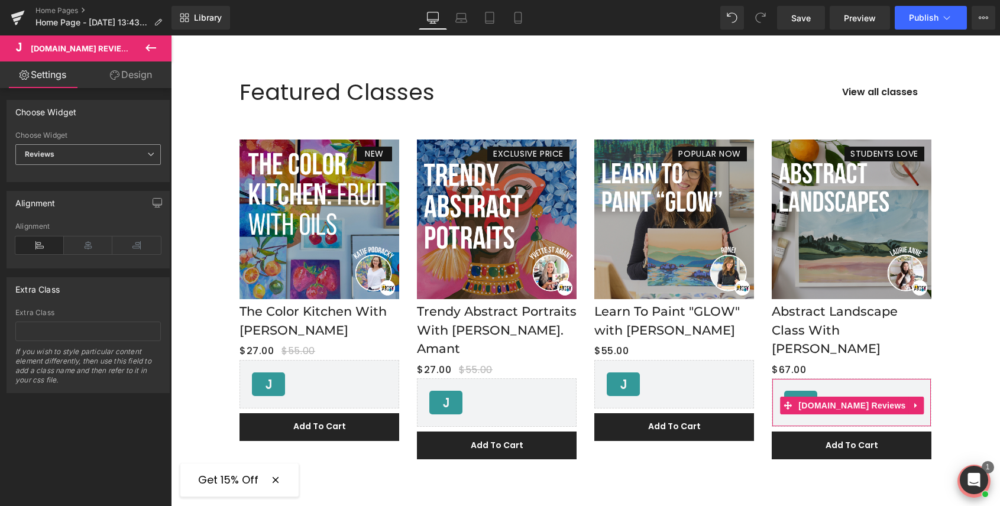
click at [111, 149] on span "Reviews" at bounding box center [88, 154] width 146 height 21
click at [89, 192] on li "Star Badge" at bounding box center [85, 194] width 141 height 18
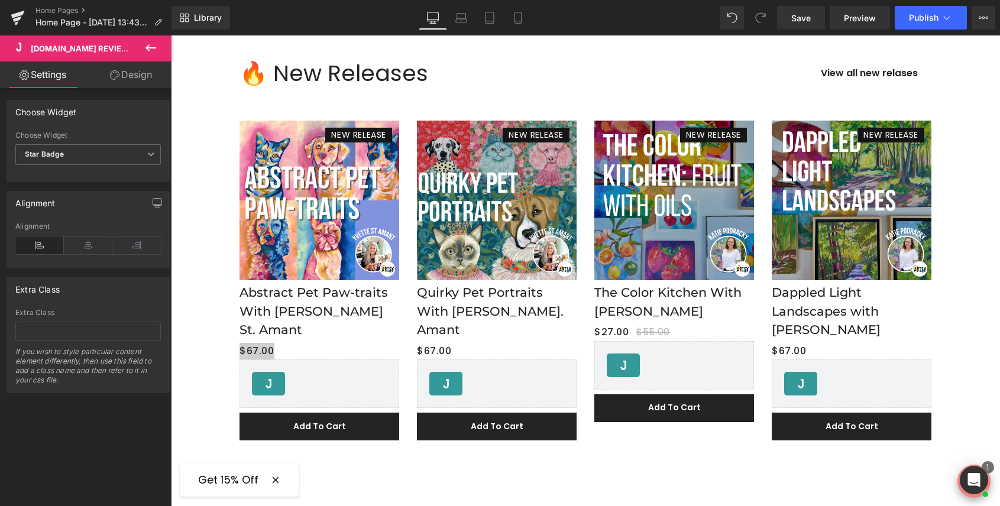
scroll to position [0, 0]
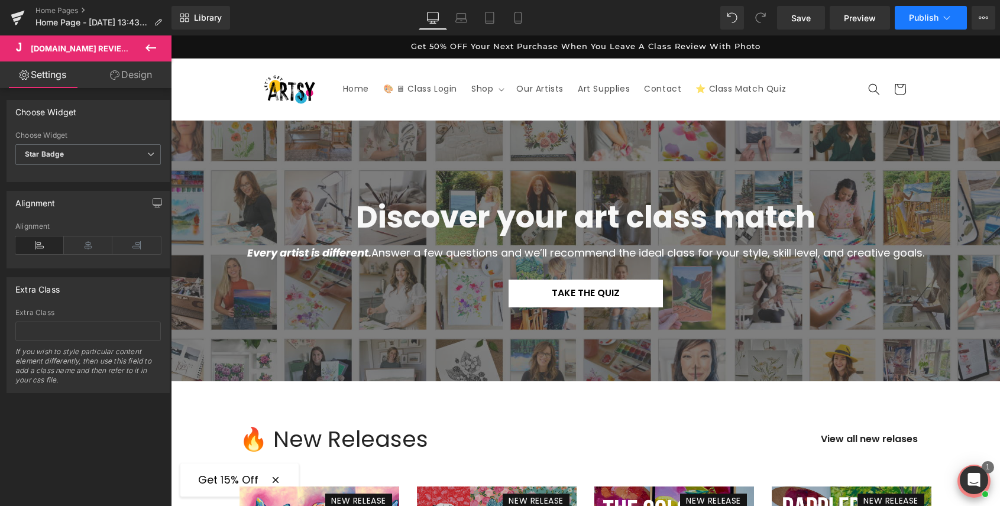
click at [932, 18] on span "Publish" at bounding box center [924, 17] width 30 height 9
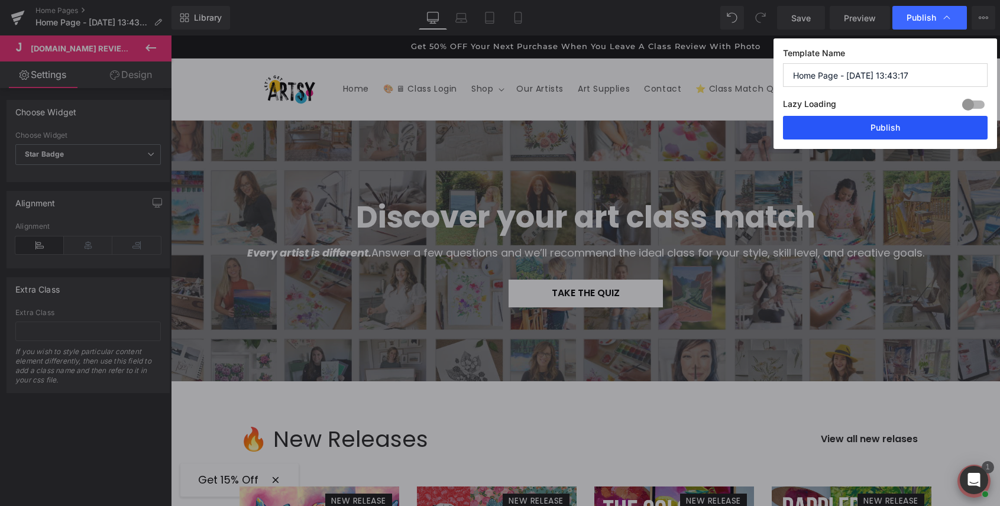
click at [897, 130] on button "Publish" at bounding box center [885, 128] width 205 height 24
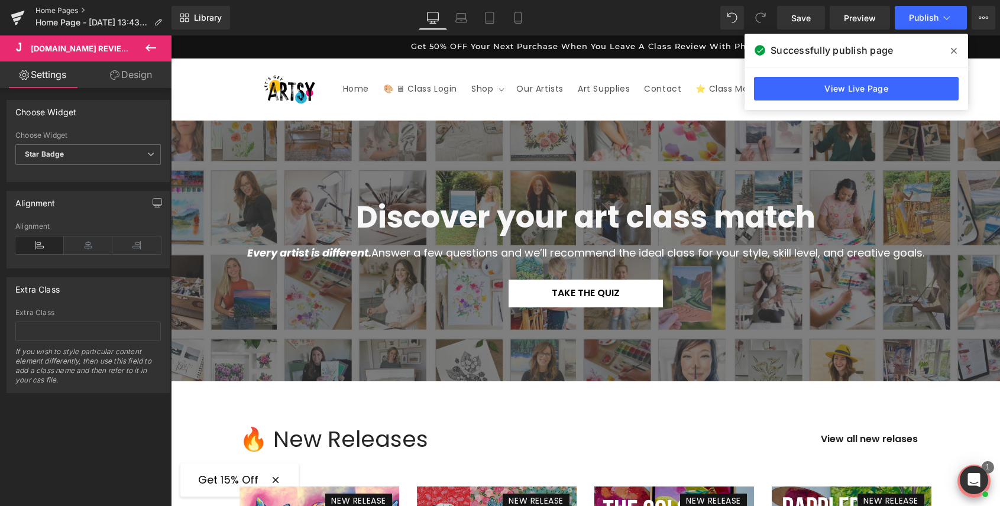
click at [63, 7] on link "Home Pages" at bounding box center [103, 10] width 136 height 9
